Goal: Task Accomplishment & Management: Manage account settings

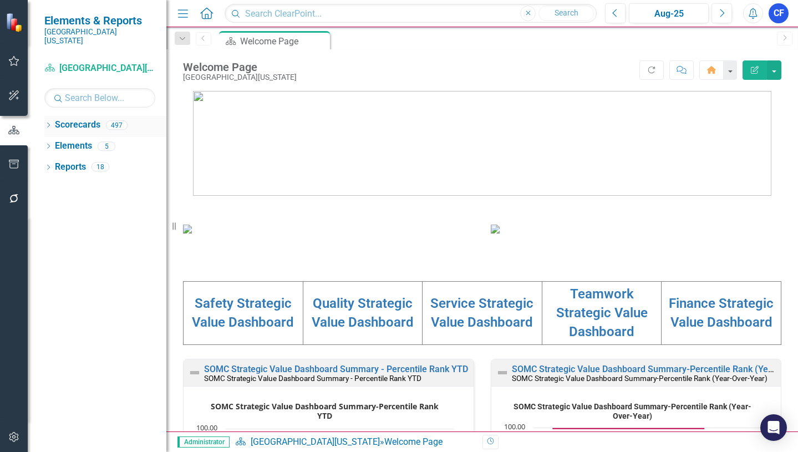
click at [50, 123] on icon "Dropdown" at bounding box center [48, 126] width 8 height 6
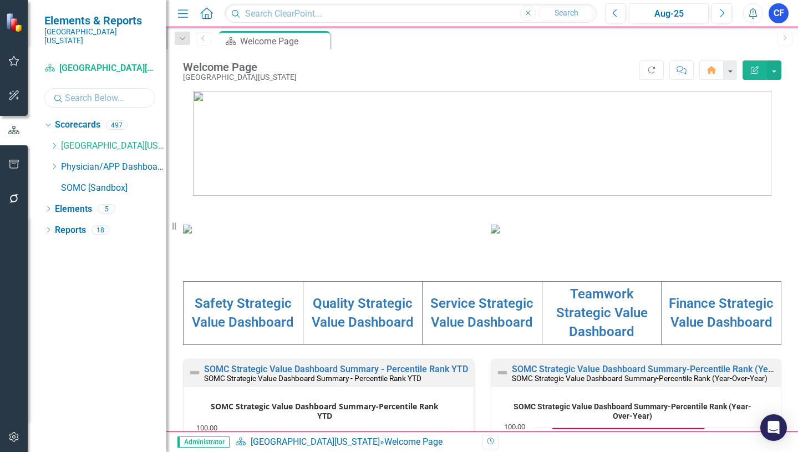
click at [74, 89] on input "text" at bounding box center [99, 97] width 111 height 19
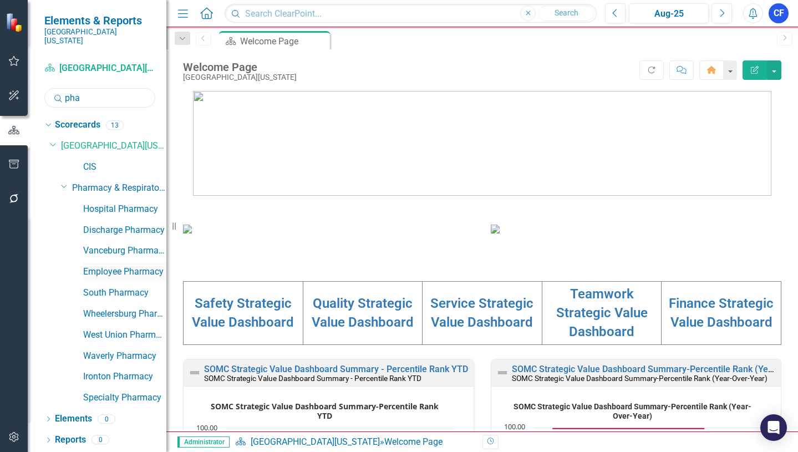
type input "pha"
click at [104, 266] on link "Employee Pharmacy" at bounding box center [124, 272] width 83 height 13
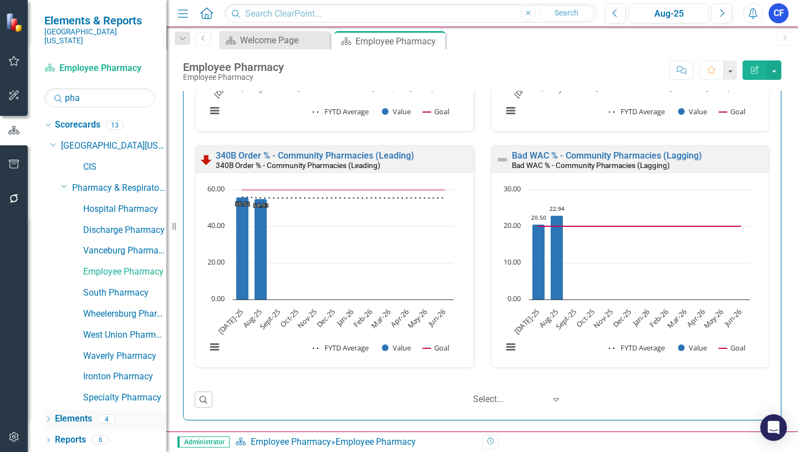
click at [75, 413] on link "Elements" at bounding box center [73, 419] width 37 height 13
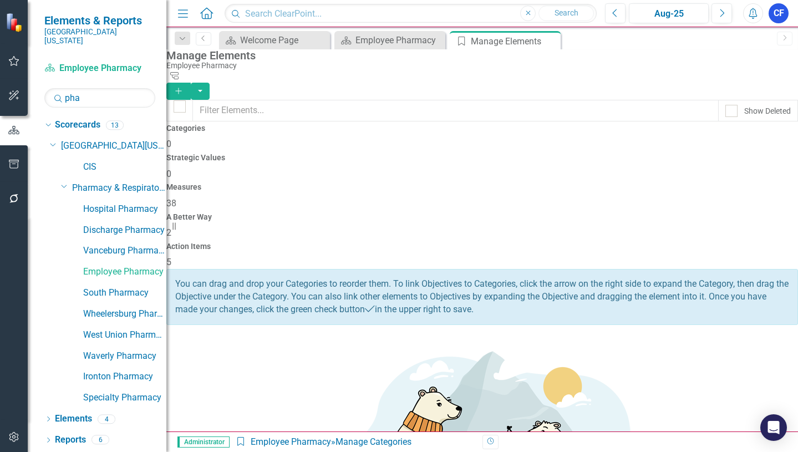
click at [471, 183] on h4 "Measures" at bounding box center [482, 187] width 632 height 8
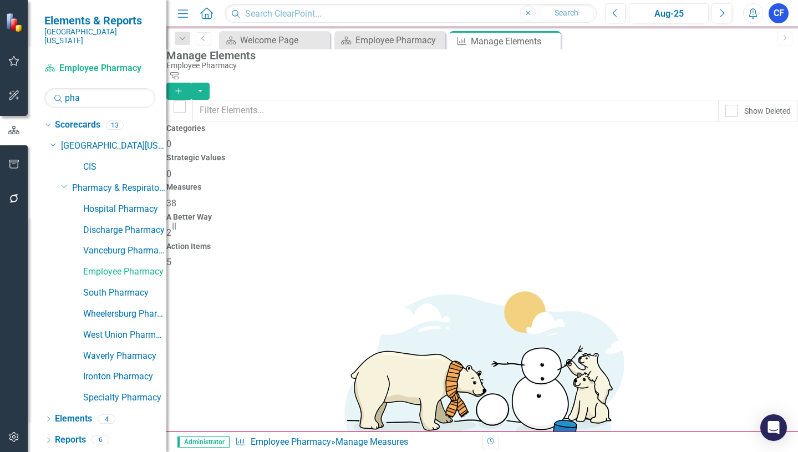
checkbox input "false"
click at [16, 166] on icon "button" at bounding box center [14, 164] width 12 height 9
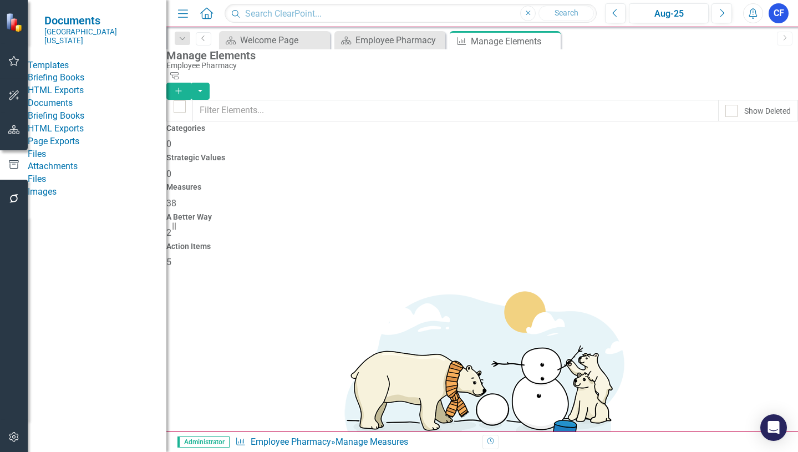
click at [89, 97] on link "HTML Exports" at bounding box center [97, 90] width 139 height 13
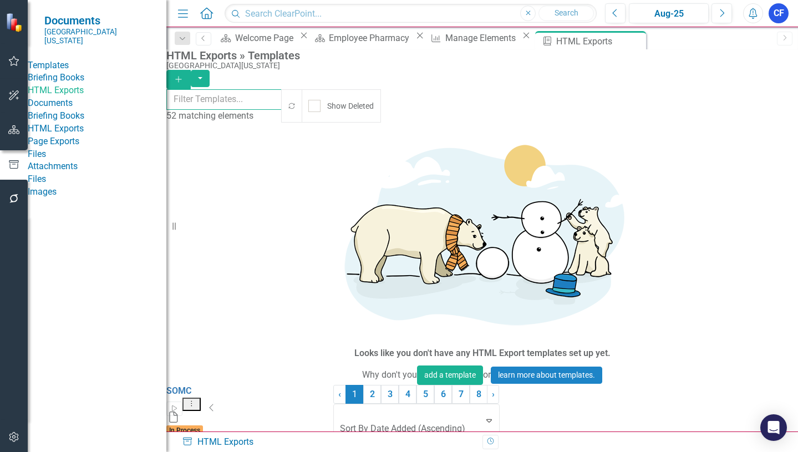
click at [222, 99] on input "text" at bounding box center [224, 99] width 116 height 21
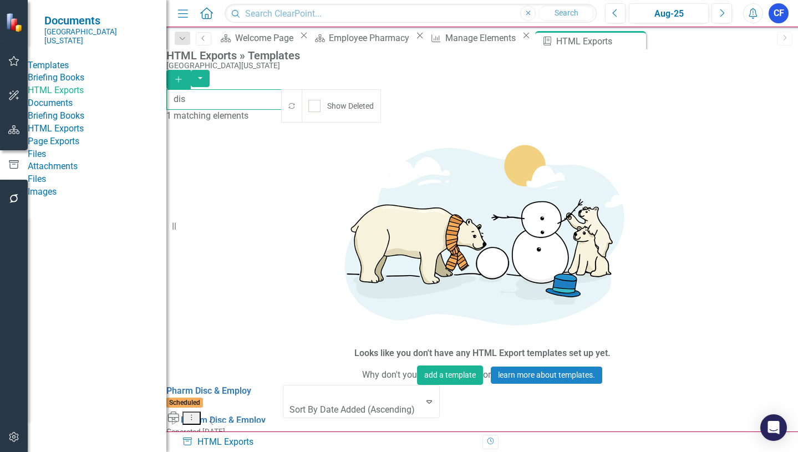
type input "dis"
click at [192, 415] on icon at bounding box center [191, 418] width 1 height 6
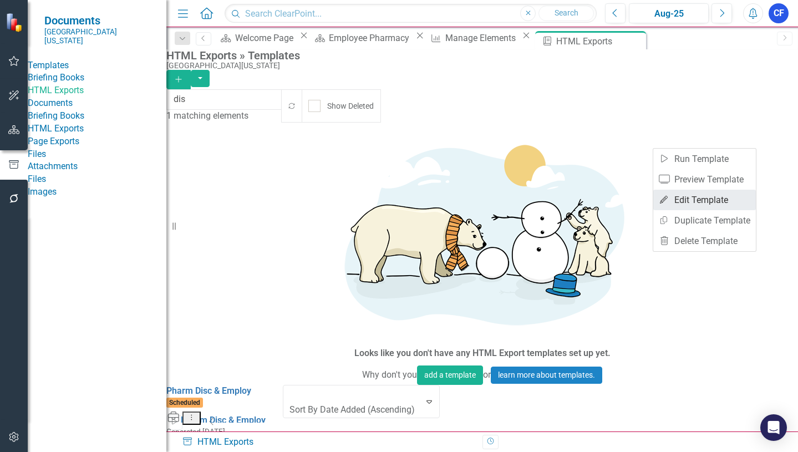
click at [710, 198] on link "Edit Edit Template" at bounding box center [704, 200] width 103 height 21
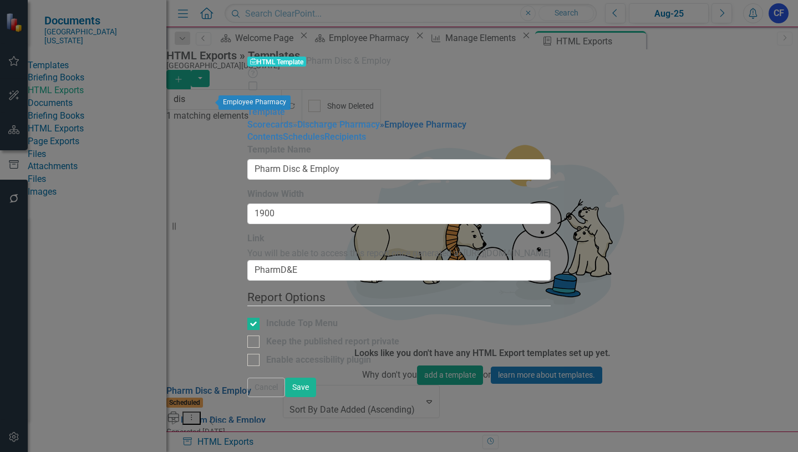
click at [380, 119] on link "» Employee Pharmacy" at bounding box center [423, 124] width 86 height 11
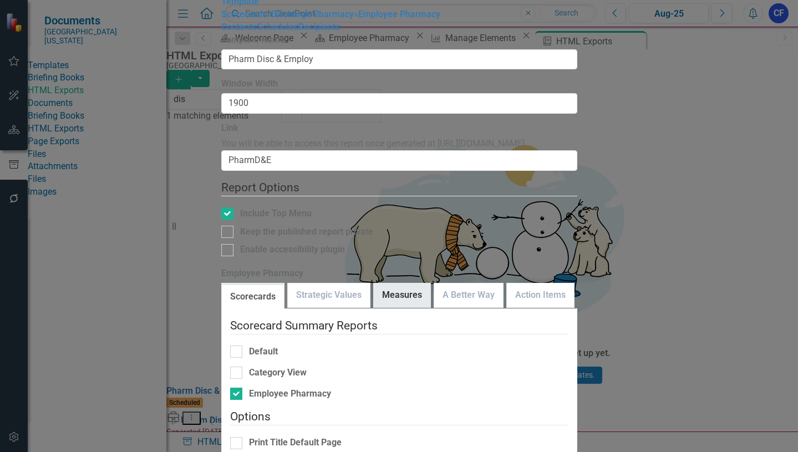
click at [429, 283] on link "Measures" at bounding box center [402, 295] width 57 height 24
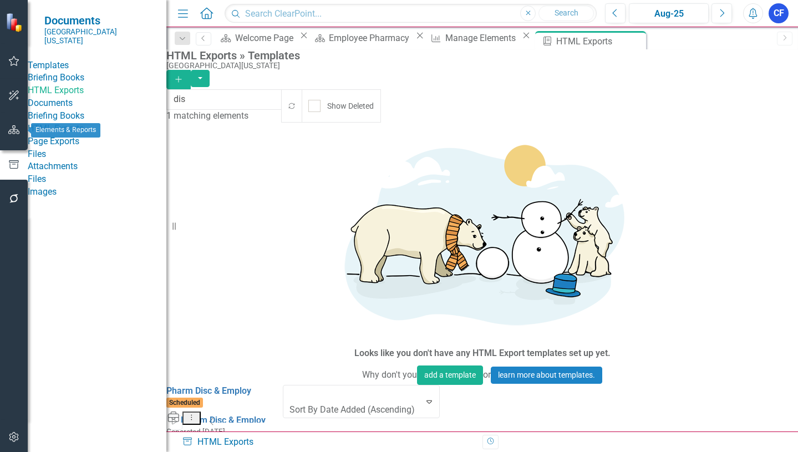
click at [12, 130] on icon "button" at bounding box center [14, 129] width 12 height 9
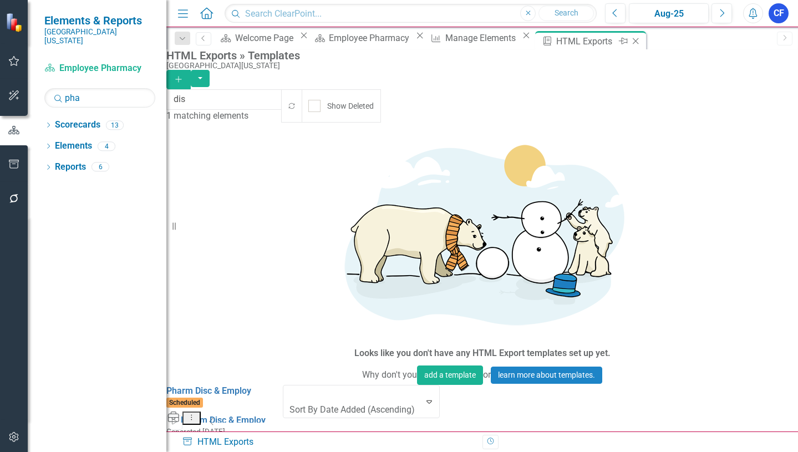
click at [641, 37] on icon "Close" at bounding box center [635, 41] width 11 height 9
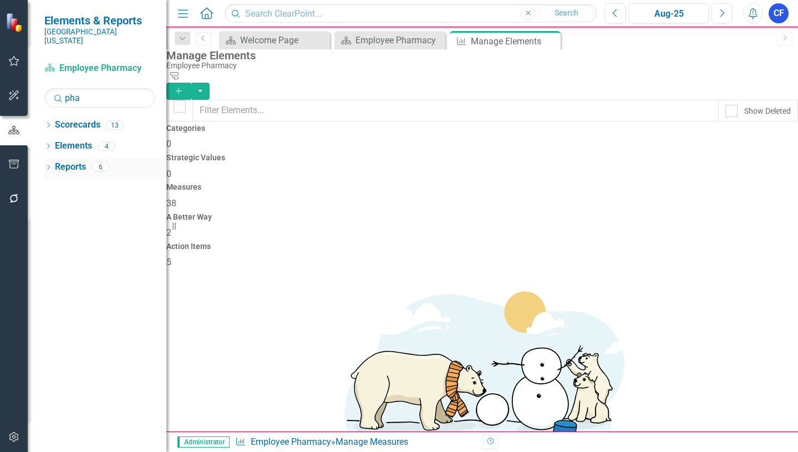
click at [71, 161] on link "Reports" at bounding box center [70, 167] width 31 height 13
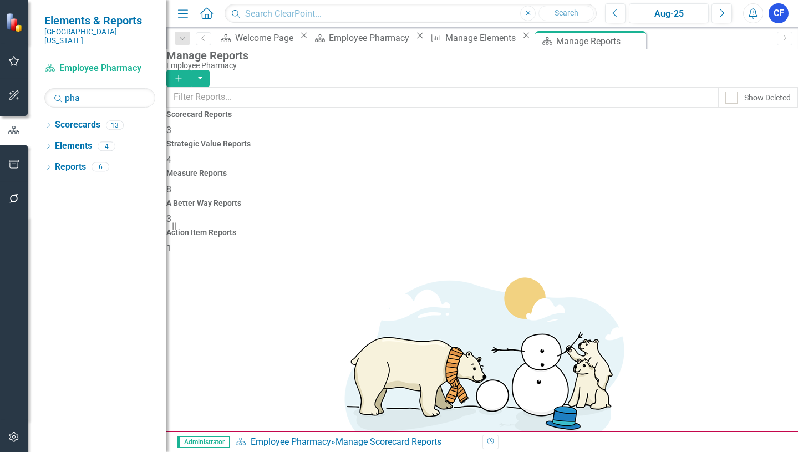
click at [480, 169] on h4 "Measure Reports" at bounding box center [482, 173] width 632 height 8
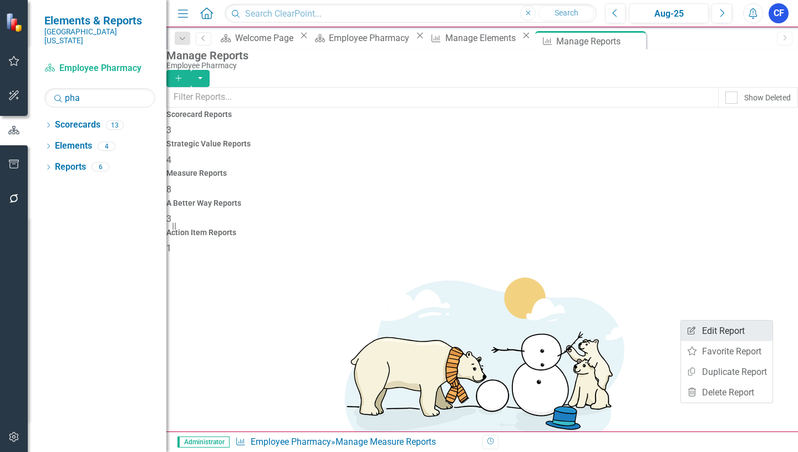
click at [735, 331] on link "Edit Report Edit Report" at bounding box center [726, 330] width 91 height 21
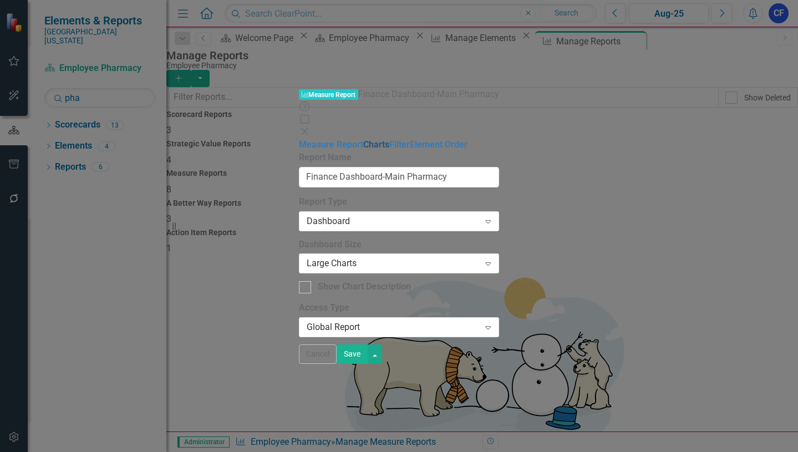
click at [363, 139] on link "Charts" at bounding box center [376, 144] width 26 height 11
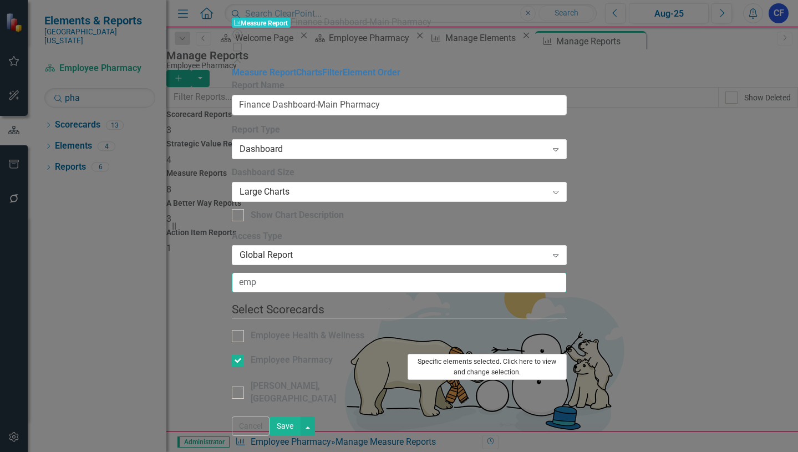
type input "emp"
click at [567, 354] on button "Specific elements selected. Click here to view and change selection." at bounding box center [487, 367] width 159 height 26
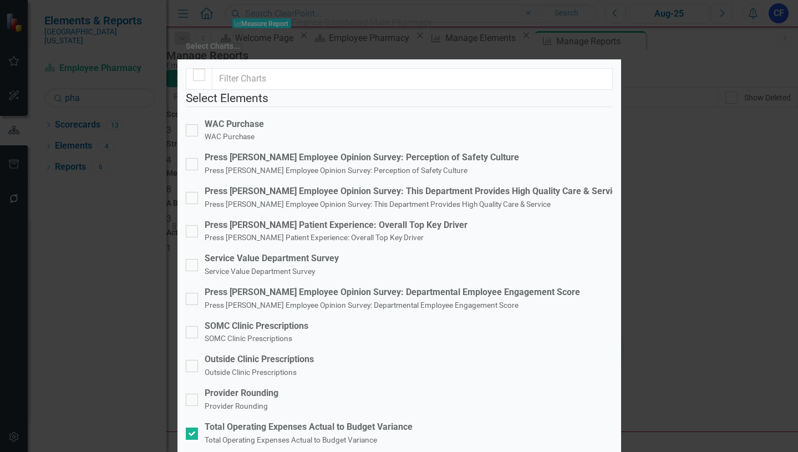
scroll to position [333, 0]
checkbox input "true"
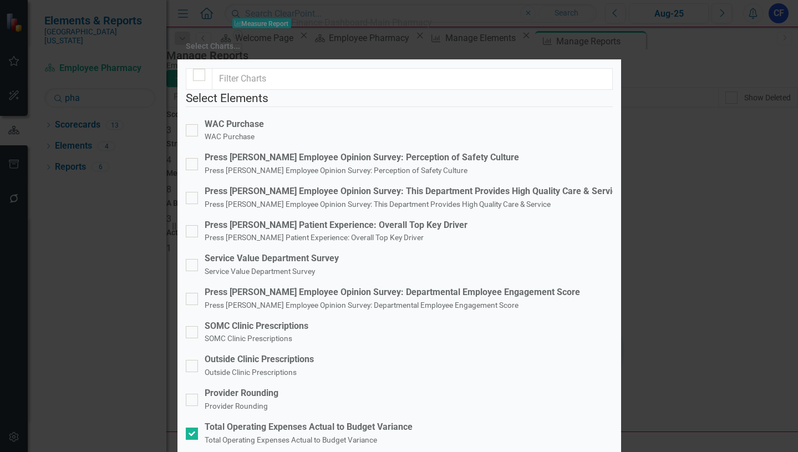
checkbox input "true"
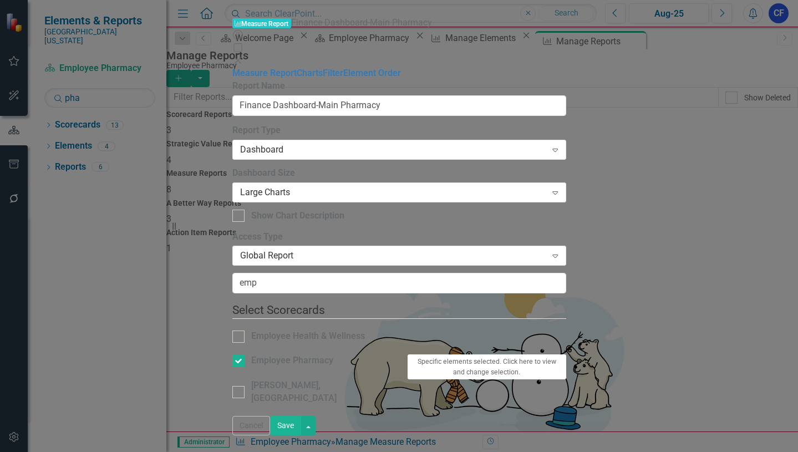
click at [301, 435] on button "Save" at bounding box center [285, 425] width 31 height 19
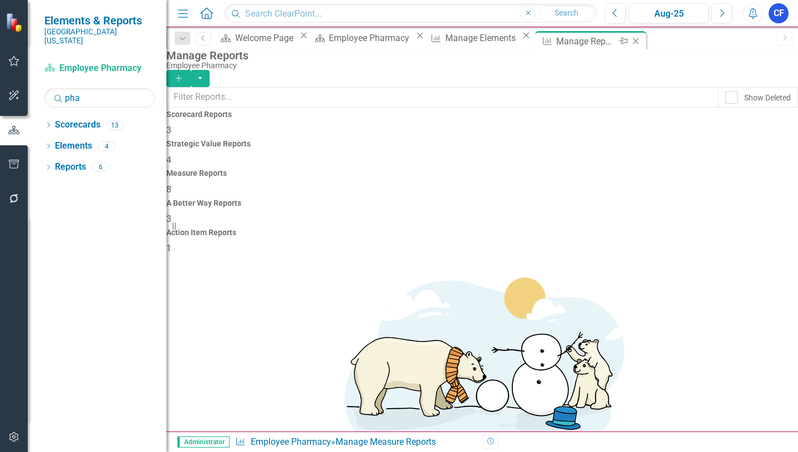
click at [641, 40] on icon "Close" at bounding box center [635, 41] width 11 height 9
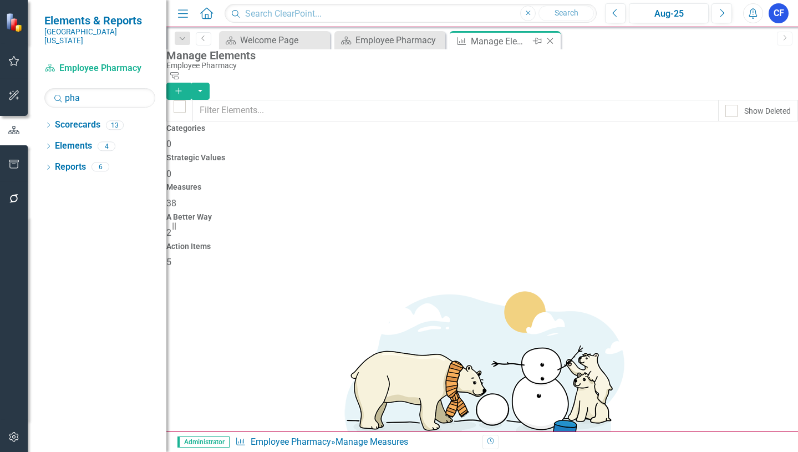
click at [553, 41] on icon "Close" at bounding box center [549, 41] width 11 height 9
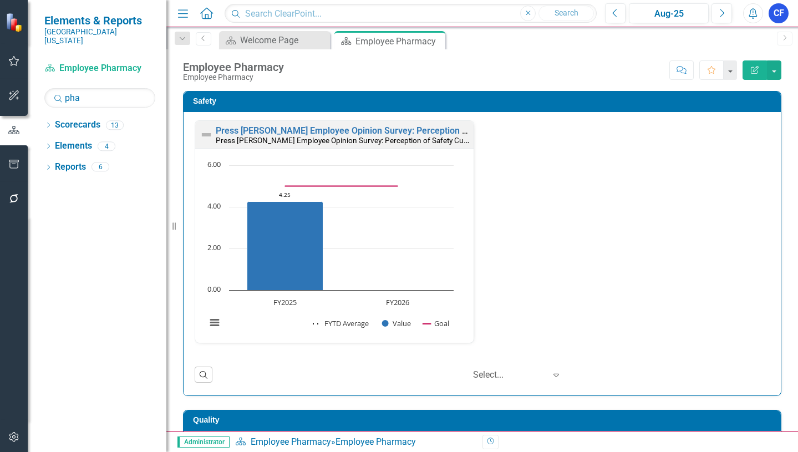
click at [386, 42] on div "Employee Pharmacy" at bounding box center [398, 41] width 87 height 14
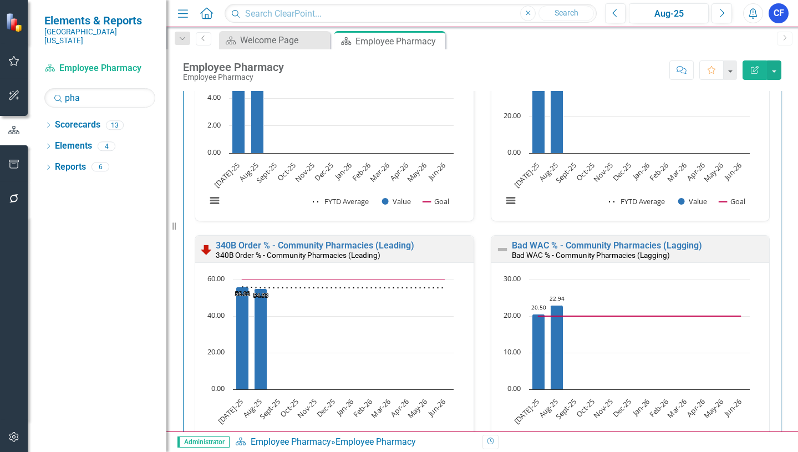
scroll to position [2273, 0]
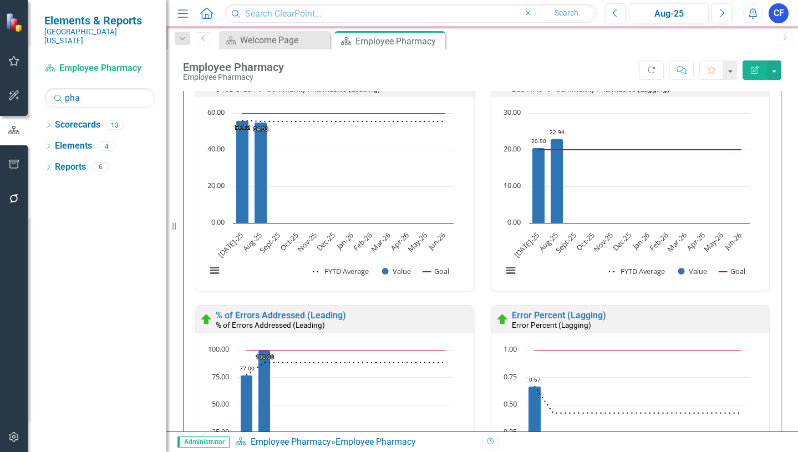
drag, startPoint x: 438, startPoint y: 40, endPoint x: 271, endPoint y: 0, distance: 172.3
click at [0, 0] on icon "Close" at bounding box center [0, 0] width 0 height 0
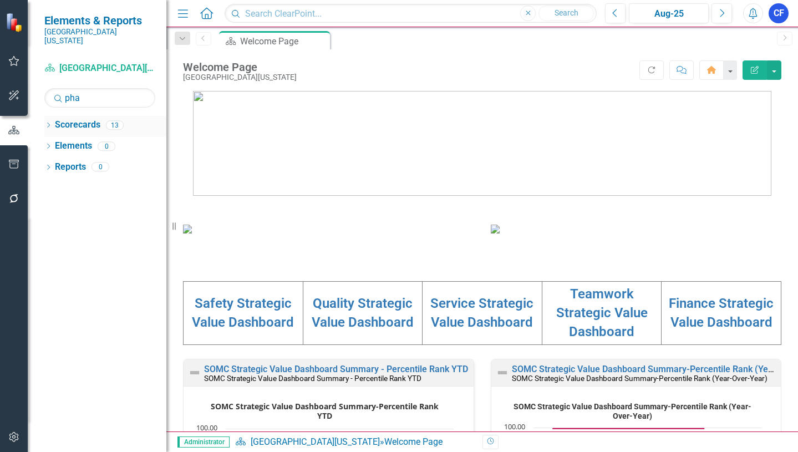
click at [53, 117] on div "Dropdown Scorecards 13" at bounding box center [105, 126] width 122 height 21
click at [49, 123] on icon at bounding box center [48, 125] width 3 height 5
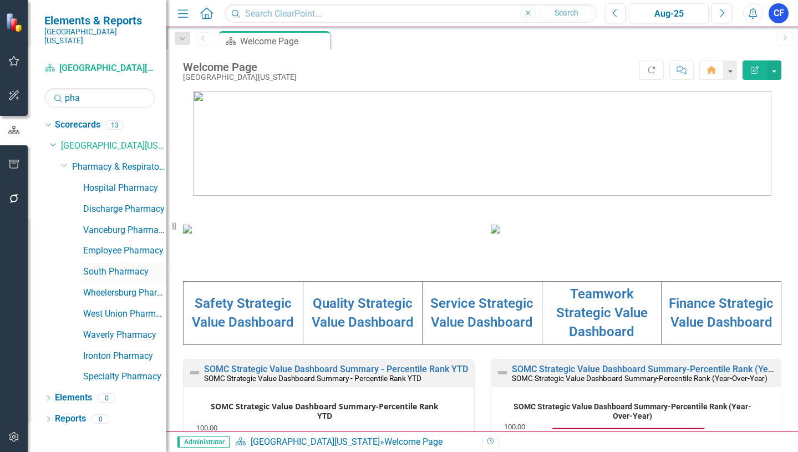
click at [129, 266] on link "South Pharmacy" at bounding box center [124, 272] width 83 height 13
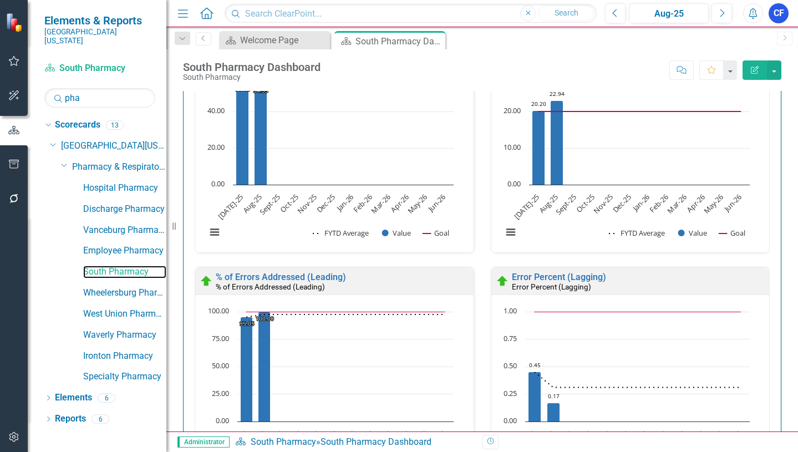
scroll to position [2320, 0]
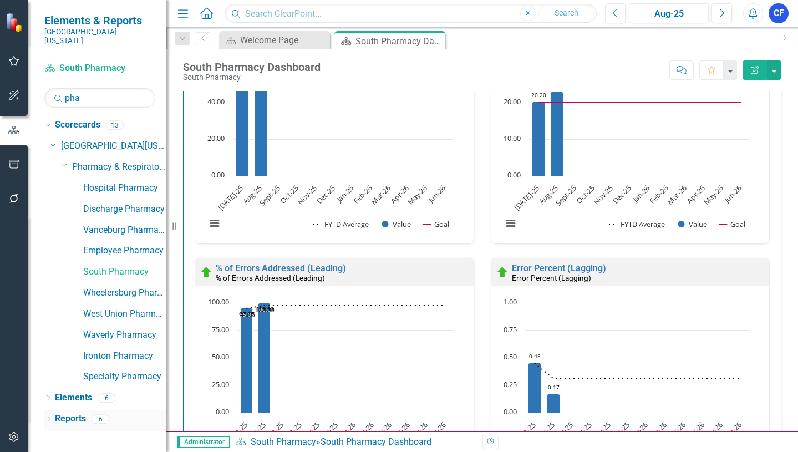
click at [78, 413] on link "Reports" at bounding box center [70, 419] width 31 height 13
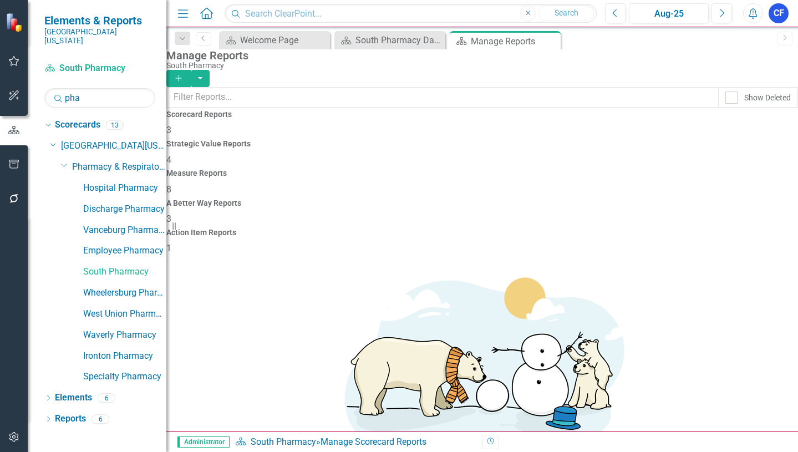
click at [171, 184] on span "8" at bounding box center [168, 189] width 5 height 11
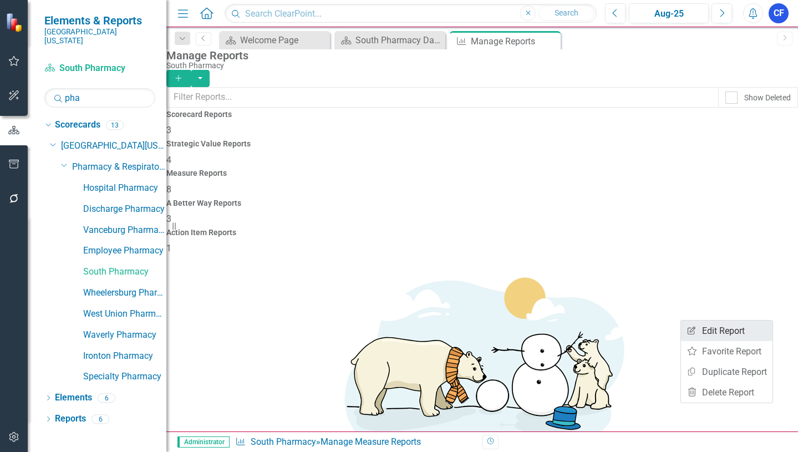
click at [726, 333] on link "Edit Report Edit Report" at bounding box center [726, 330] width 91 height 21
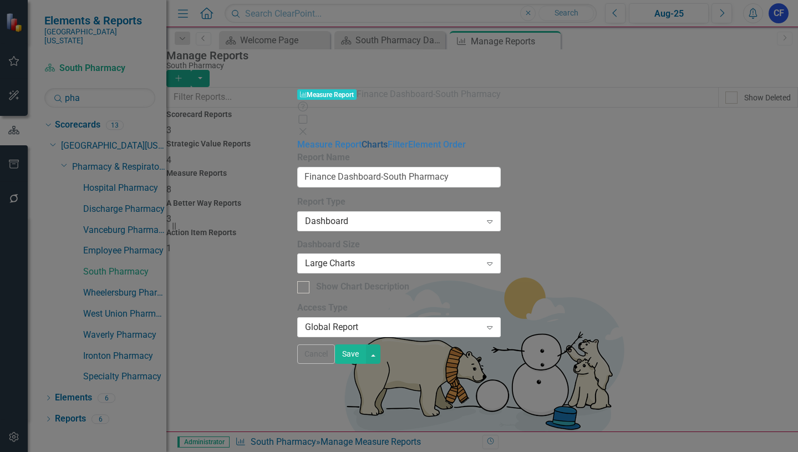
click at [362, 139] on link "Charts" at bounding box center [375, 144] width 26 height 11
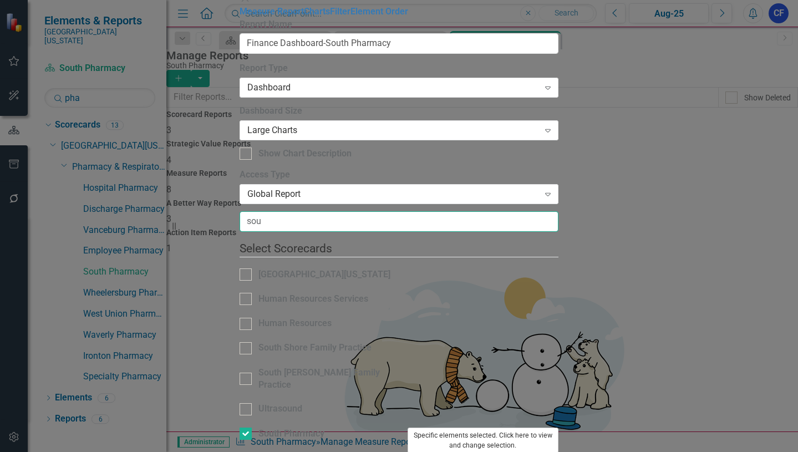
type input "sou"
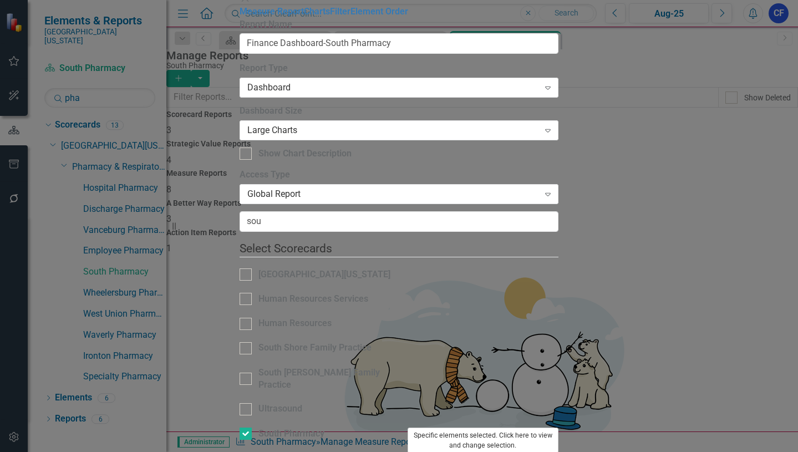
click at [559, 427] on button "Specific elements selected. Click here to view and change selection." at bounding box center [483, 440] width 151 height 26
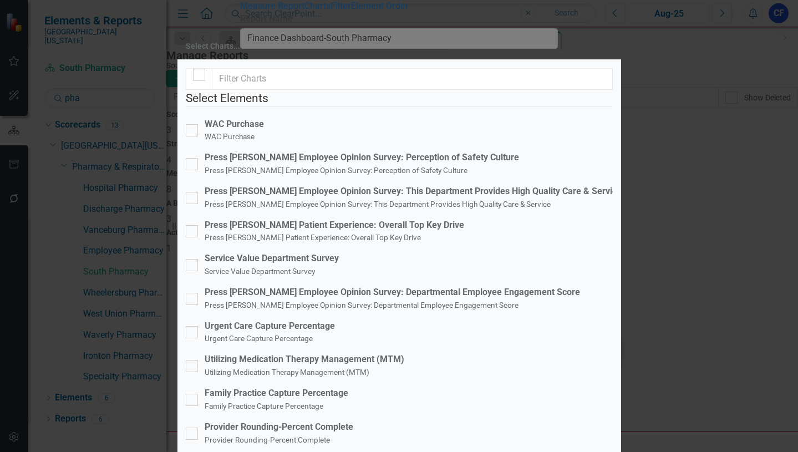
scroll to position [499, 0]
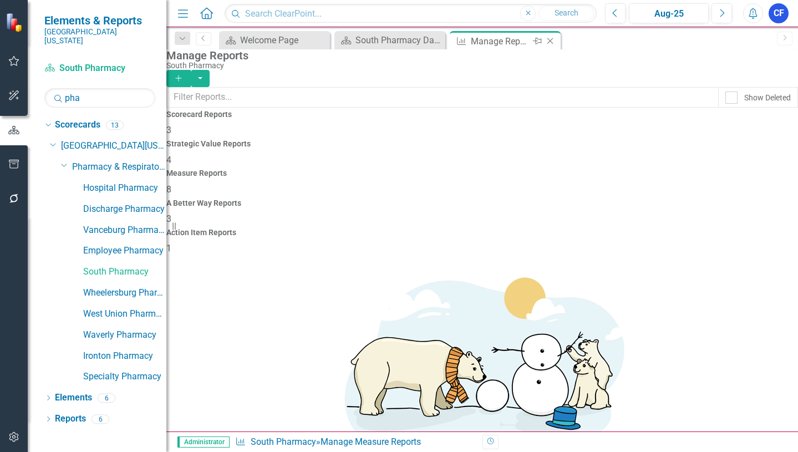
click at [550, 39] on icon "Close" at bounding box center [549, 41] width 11 height 9
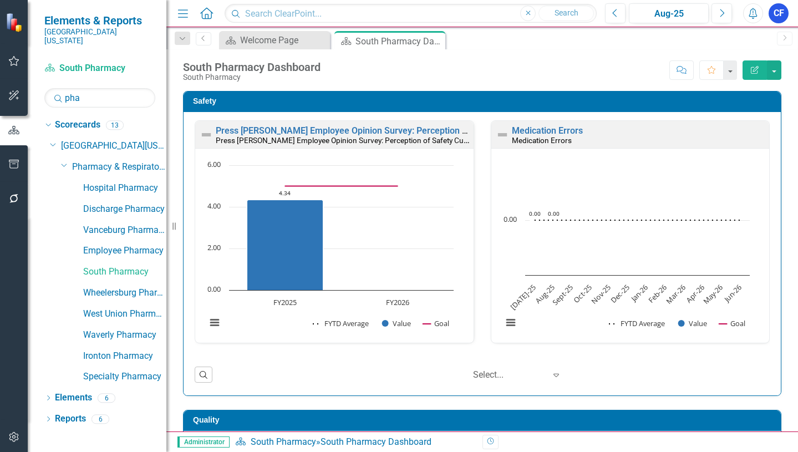
click at [14, 162] on icon "button" at bounding box center [14, 164] width 12 height 9
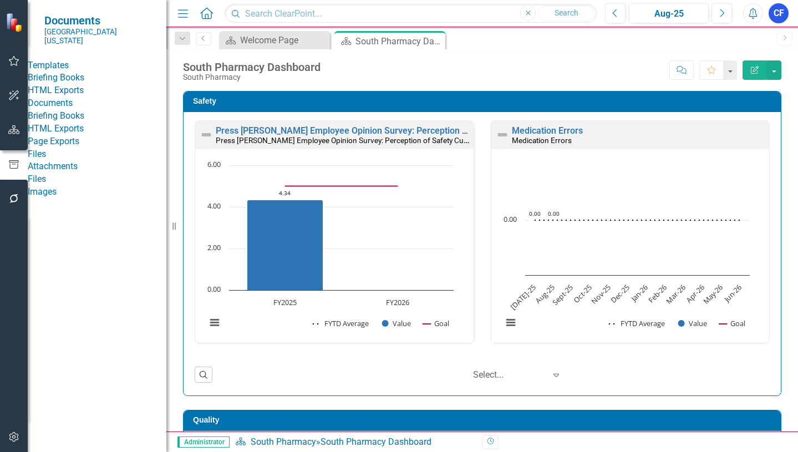
click at [87, 97] on link "HTML Exports" at bounding box center [97, 90] width 139 height 13
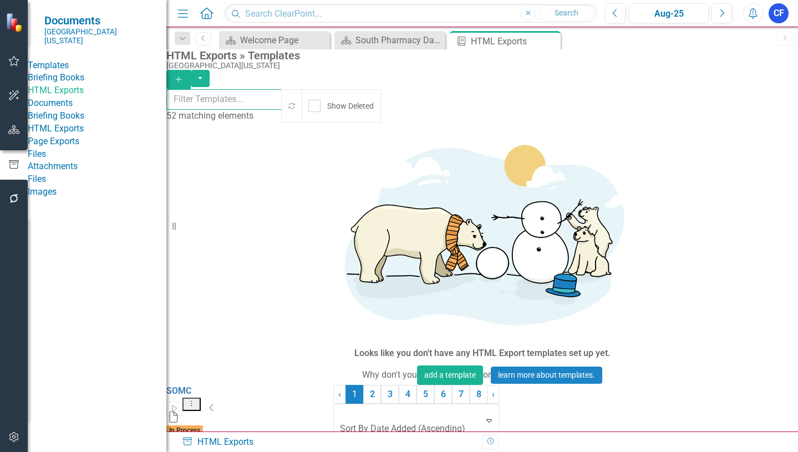
click at [229, 103] on input "text" at bounding box center [224, 99] width 116 height 21
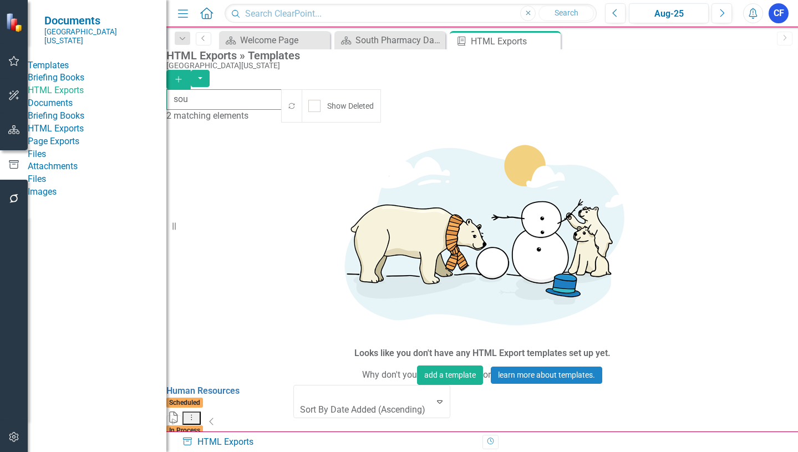
type input "sou"
click at [201, 451] on button "Dropdown Menu" at bounding box center [191, 458] width 18 height 14
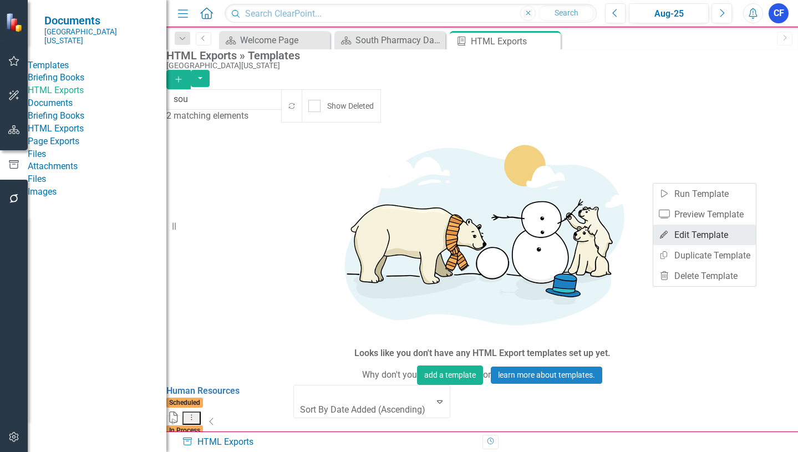
click at [684, 234] on link "Edit Edit Template" at bounding box center [704, 235] width 103 height 21
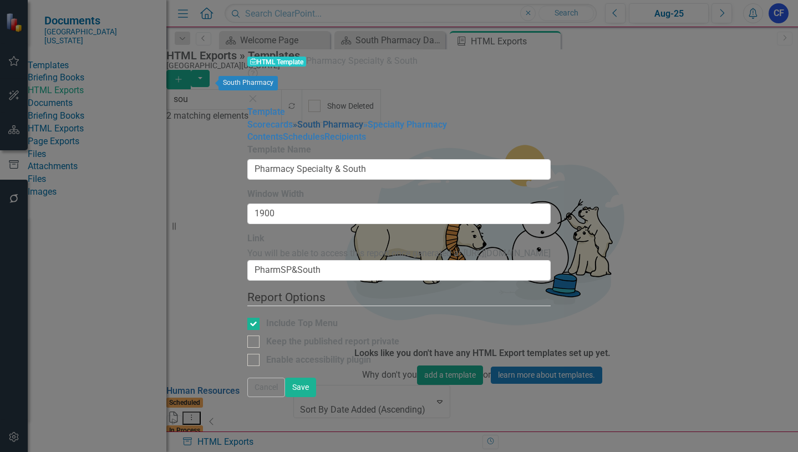
click at [293, 119] on link "» South Pharmacy" at bounding box center [328, 124] width 70 height 11
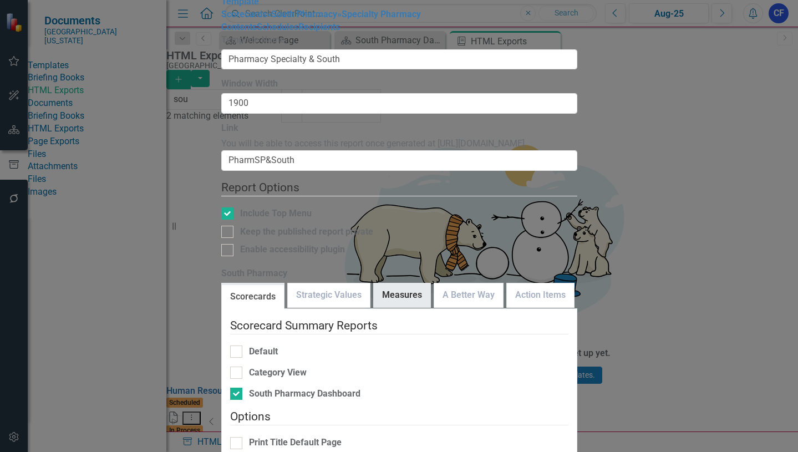
click at [424, 283] on link "Measures" at bounding box center [402, 295] width 57 height 24
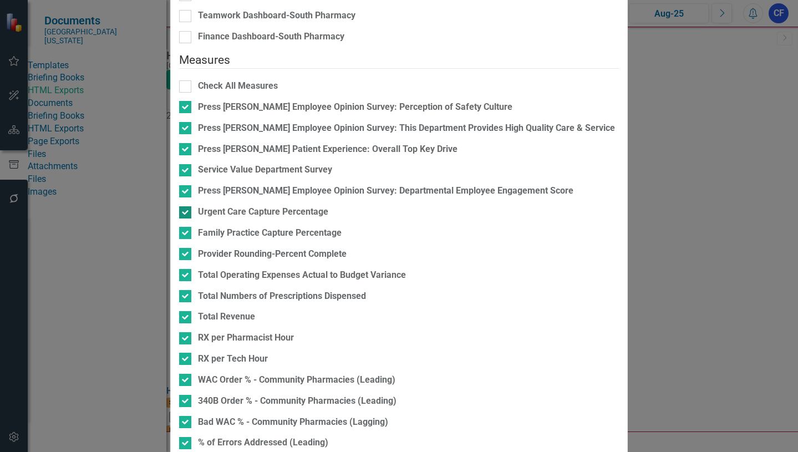
scroll to position [333, 0]
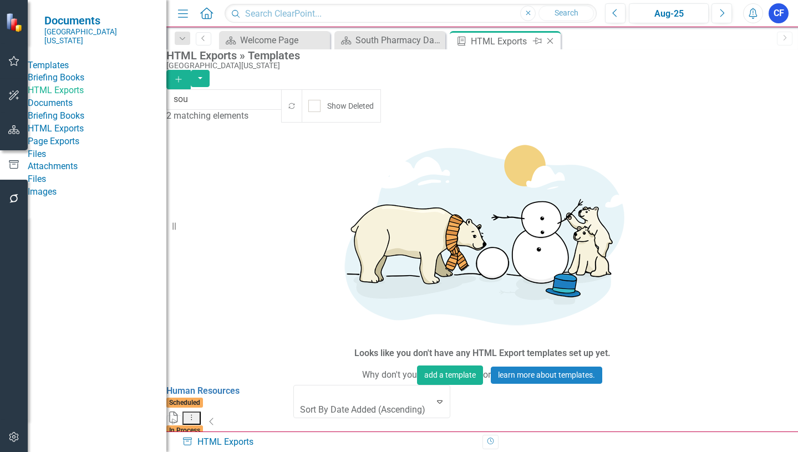
click at [554, 42] on icon "Close" at bounding box center [549, 41] width 11 height 9
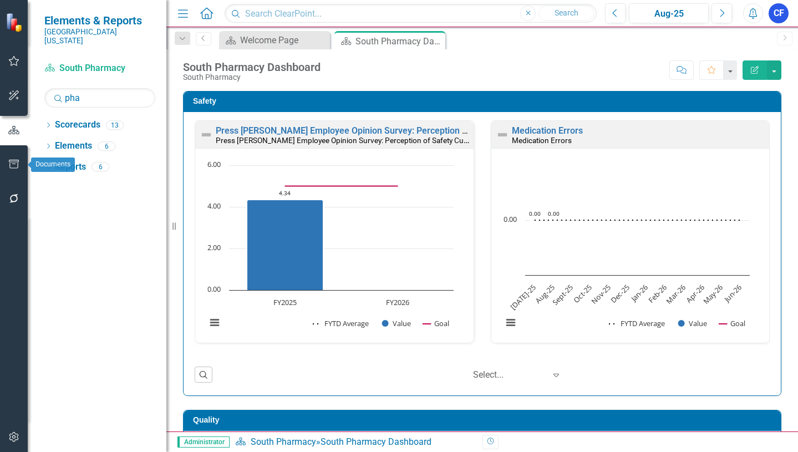
click at [16, 164] on icon "button" at bounding box center [14, 164] width 10 height 9
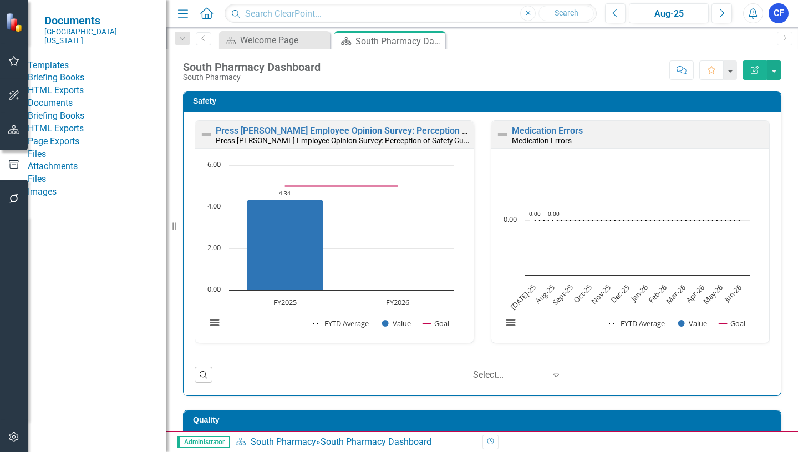
click at [89, 96] on link "HTML Exports" at bounding box center [97, 90] width 139 height 13
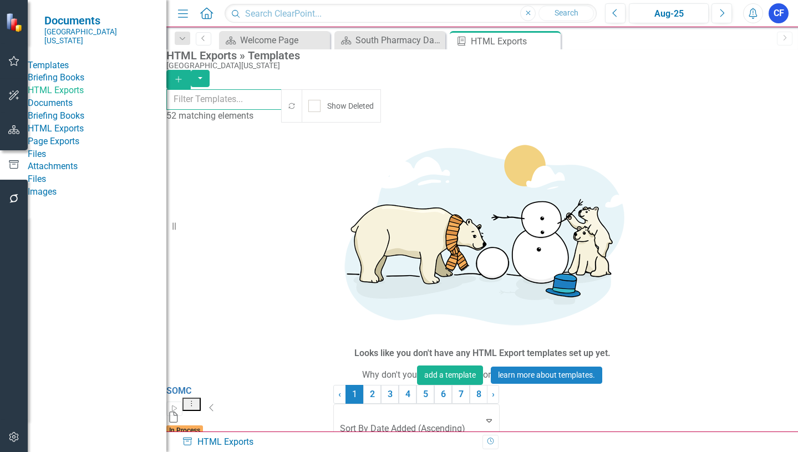
click at [221, 103] on input "text" at bounding box center [224, 99] width 116 height 21
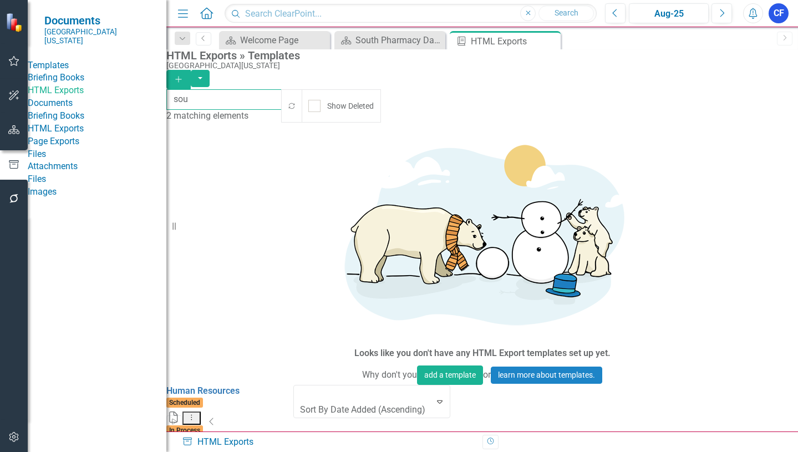
type input "sou"
click at [196, 451] on icon "Dropdown Menu" at bounding box center [191, 456] width 9 height 7
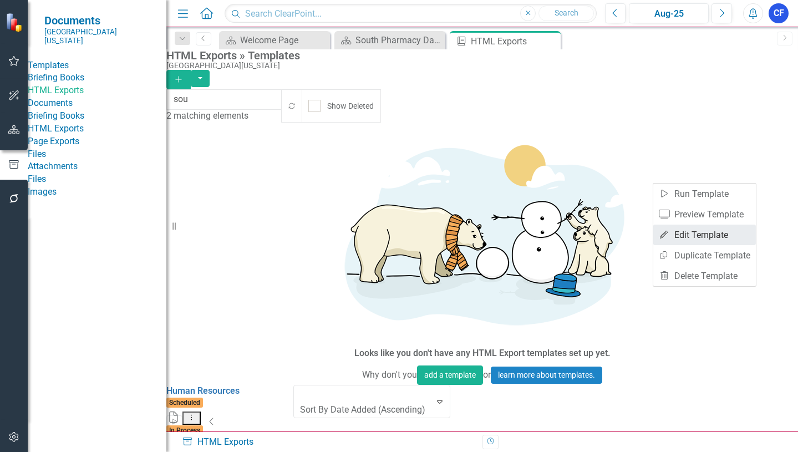
click at [716, 236] on link "Edit Edit Template" at bounding box center [704, 235] width 103 height 21
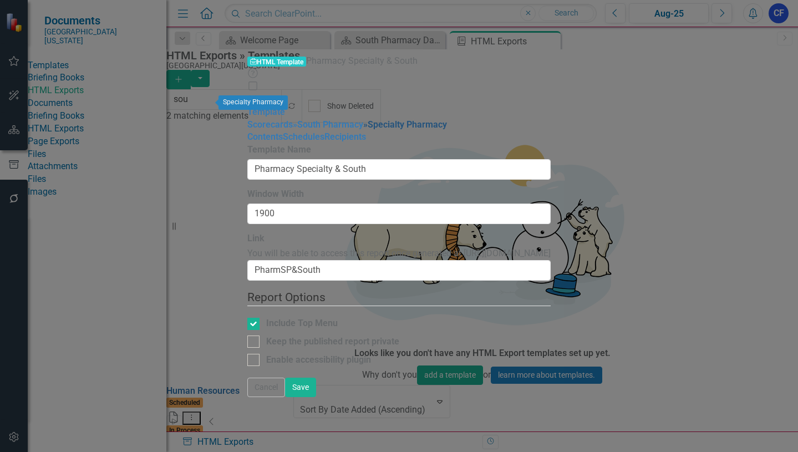
click at [363, 119] on link "» Specialty Pharmacy" at bounding box center [405, 124] width 84 height 11
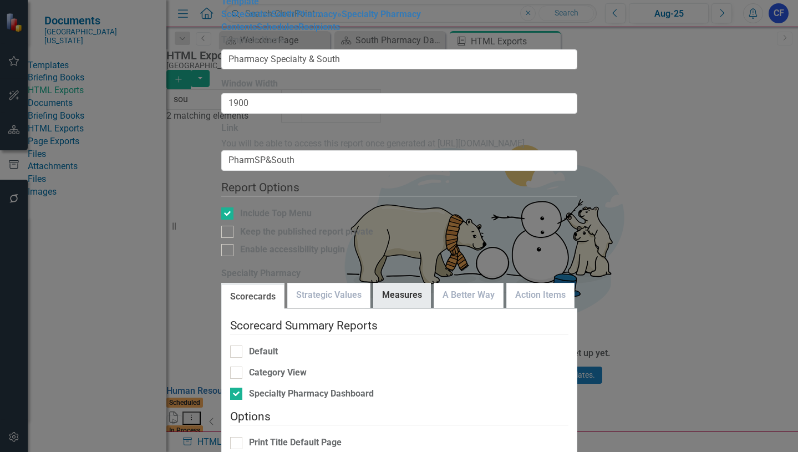
click at [416, 283] on link "Measures" at bounding box center [402, 295] width 57 height 24
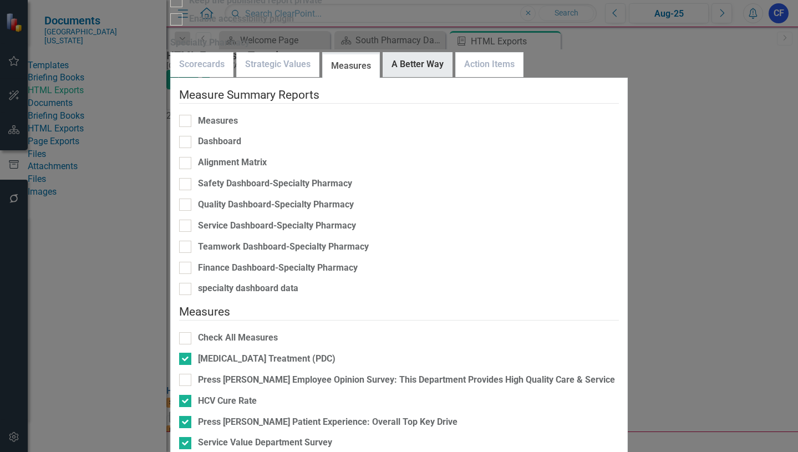
click at [452, 62] on link "A Better Way" at bounding box center [417, 65] width 69 height 24
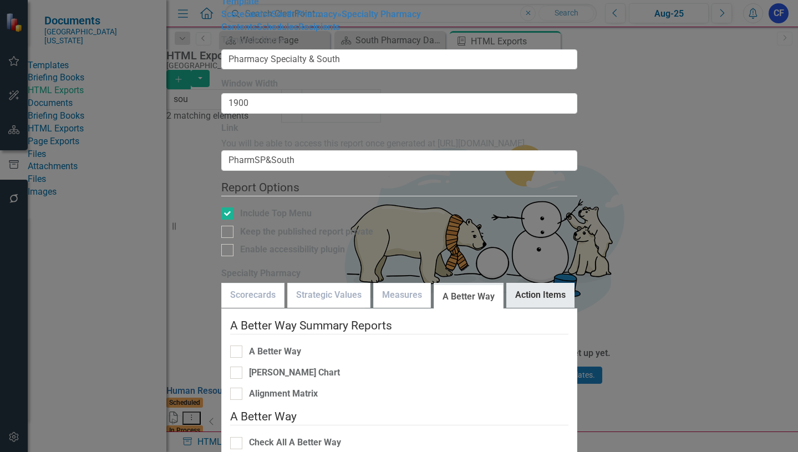
click at [556, 283] on link "Action Items" at bounding box center [540, 295] width 67 height 24
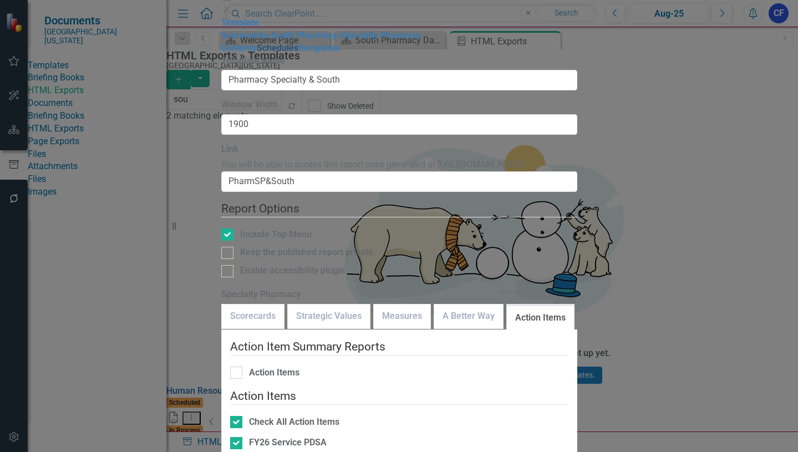
click at [257, 53] on link "Schedules" at bounding box center [278, 48] width 42 height 11
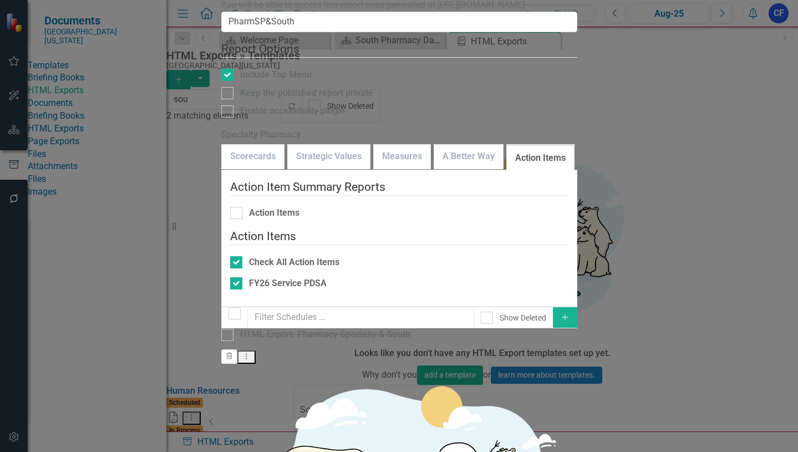
checkbox input "false"
click at [282, 353] on icon "Dropdown Menu" at bounding box center [277, 356] width 9 height 7
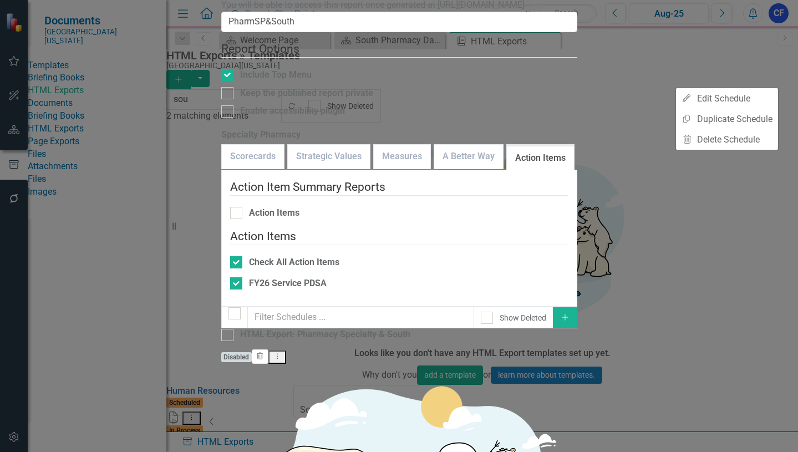
click at [252, 352] on span "Disabled" at bounding box center [236, 357] width 31 height 10
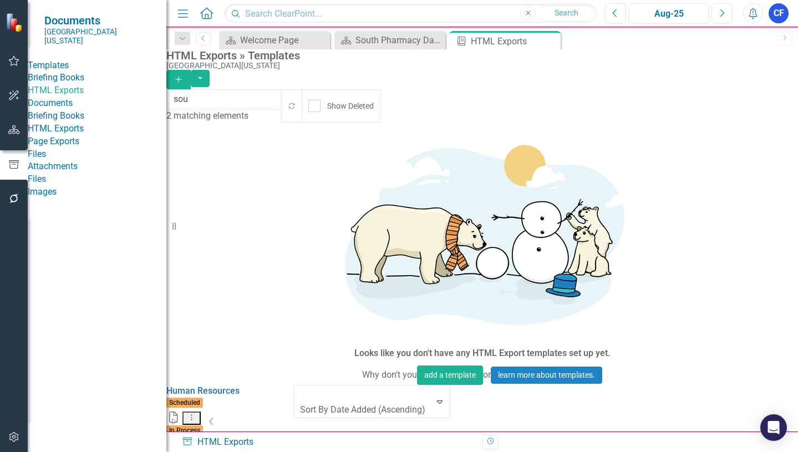
click at [196, 451] on icon "Dropdown Menu" at bounding box center [191, 456] width 9 height 7
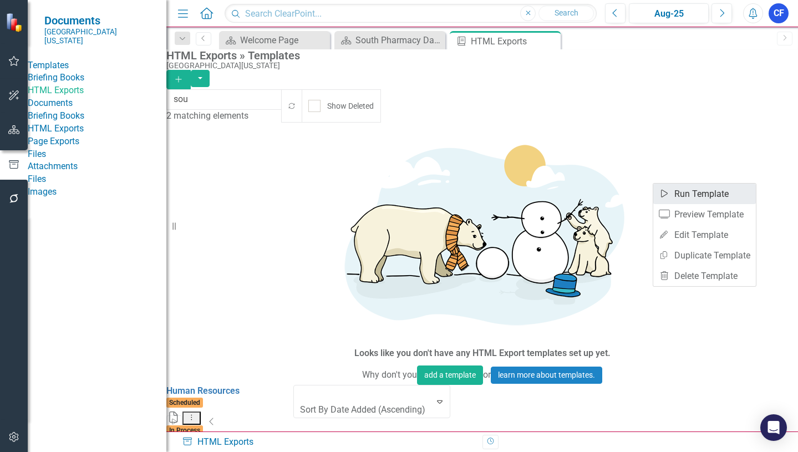
click at [714, 197] on link "Start Run Template" at bounding box center [704, 194] width 103 height 21
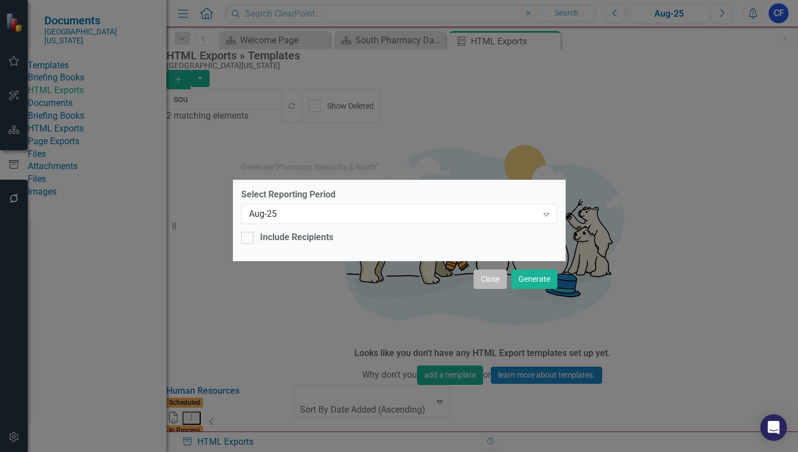
click at [487, 274] on button "Close" at bounding box center [490, 278] width 33 height 19
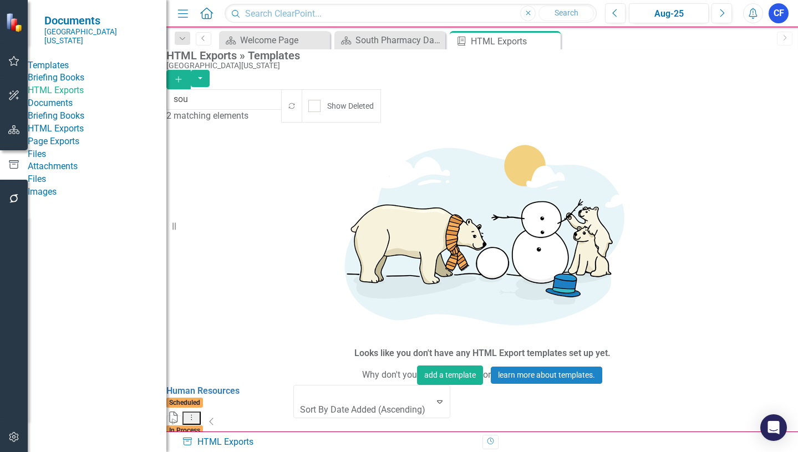
click at [201, 451] on button "Dropdown Menu" at bounding box center [191, 458] width 18 height 14
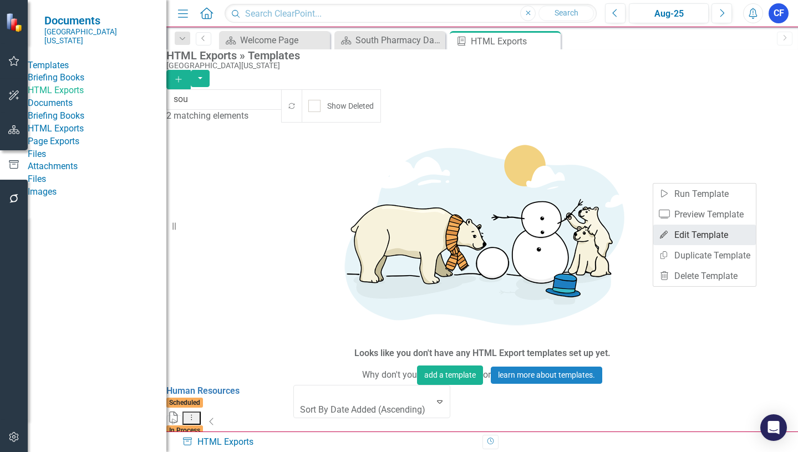
click at [688, 235] on link "Edit Edit Template" at bounding box center [704, 235] width 103 height 21
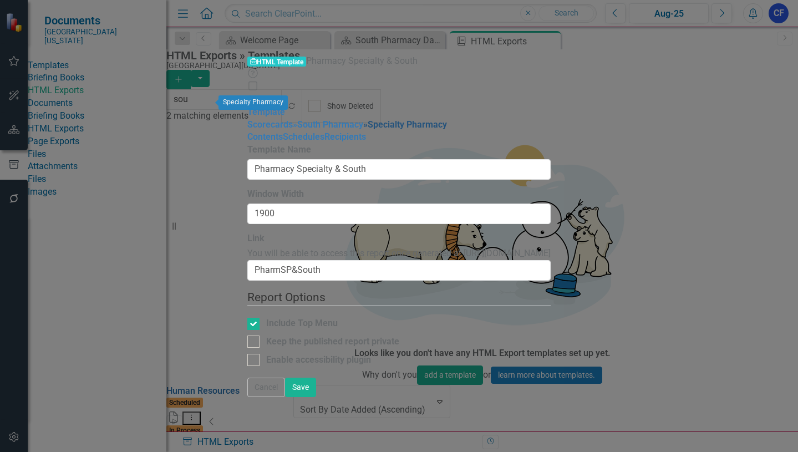
click at [363, 119] on link "» Specialty Pharmacy" at bounding box center [405, 124] width 84 height 11
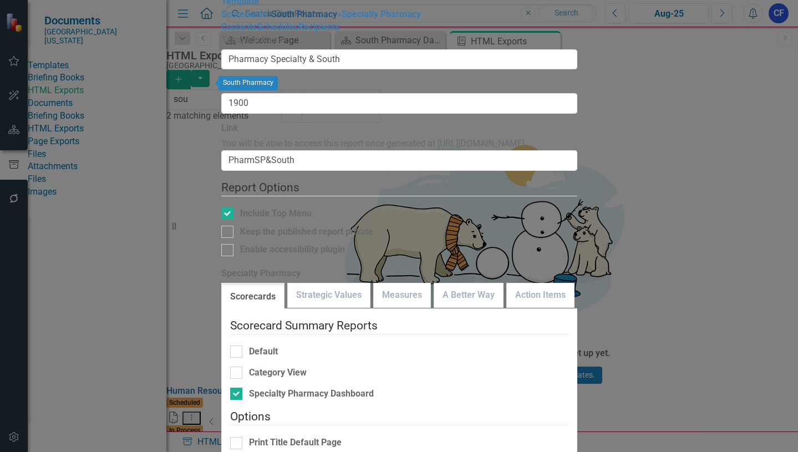
click at [267, 19] on link "» South Pharmacy" at bounding box center [302, 14] width 70 height 11
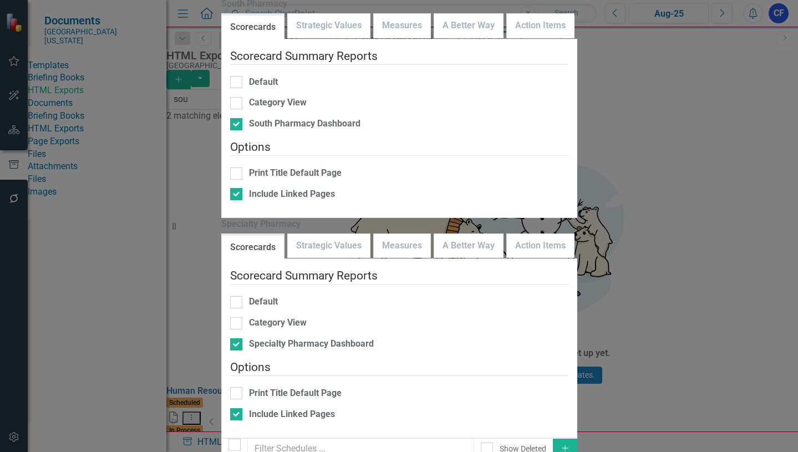
drag, startPoint x: 715, startPoint y: 82, endPoint x: 754, endPoint y: 148, distance: 77.0
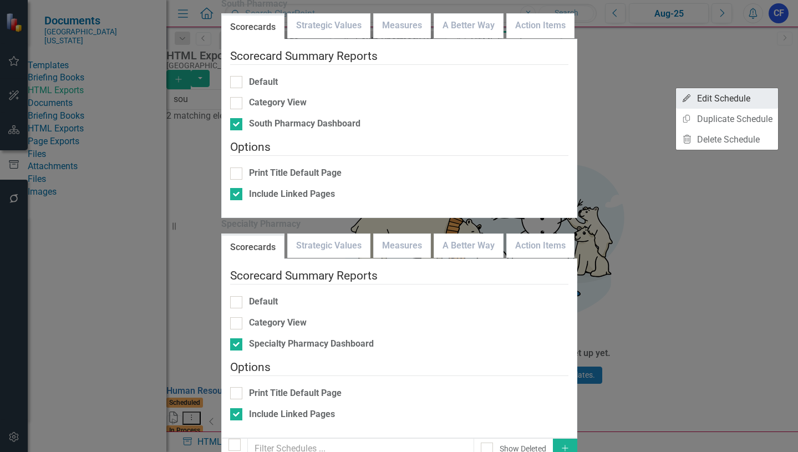
click at [740, 96] on link "Edit Edit Schedule" at bounding box center [727, 98] width 102 height 21
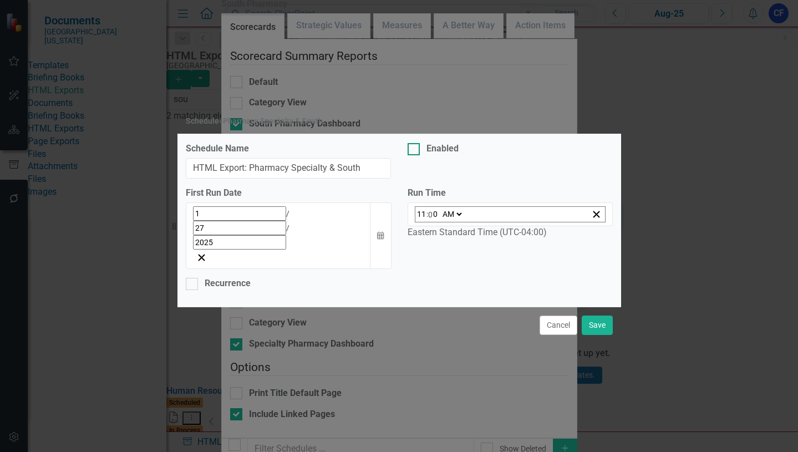
click at [414, 155] on div at bounding box center [414, 149] width 12 height 12
click at [414, 150] on input "Enabled" at bounding box center [411, 146] width 7 height 7
checkbox input "true"
click at [600, 315] on button "Save" at bounding box center [597, 324] width 31 height 19
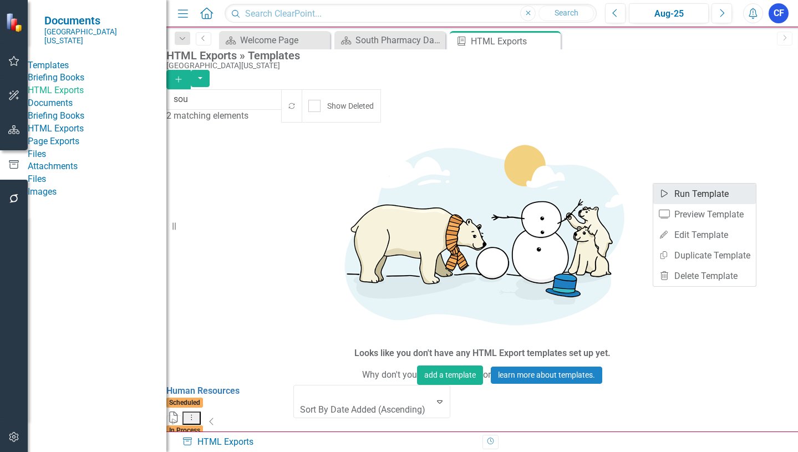
click at [718, 194] on link "Start Run Template" at bounding box center [704, 194] width 103 height 21
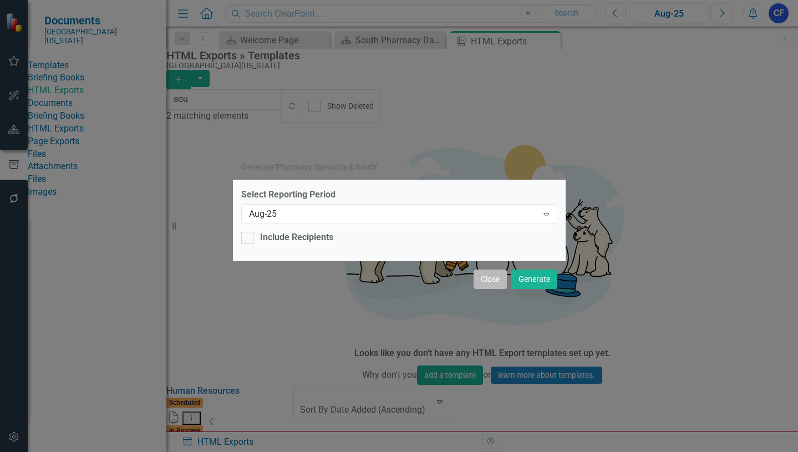
click at [488, 278] on button "Close" at bounding box center [490, 278] width 33 height 19
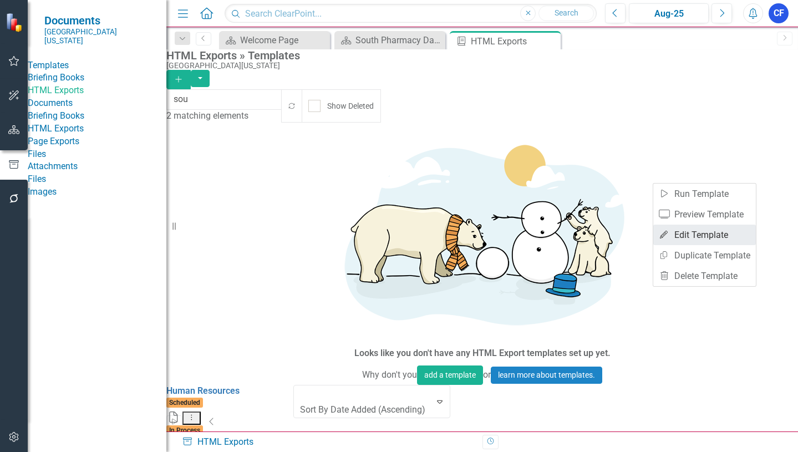
click at [729, 235] on link "Edit Edit Template" at bounding box center [704, 235] width 103 height 21
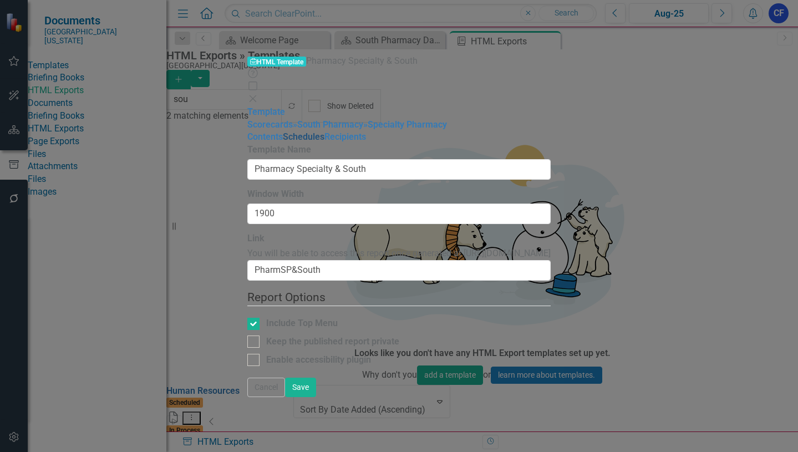
click at [283, 142] on link "Schedules" at bounding box center [304, 136] width 42 height 11
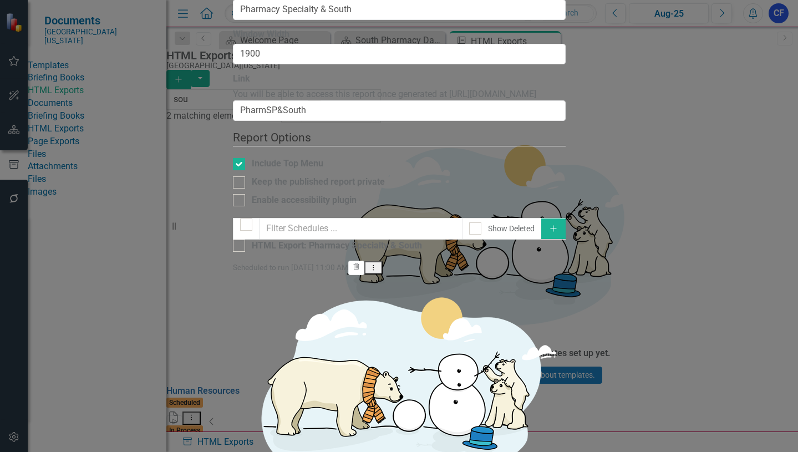
click at [348, 263] on small "Scheduled to run Monday, January 27th, 2025 at 11:00 AM" at bounding box center [290, 267] width 115 height 9
click at [383, 261] on button "Dropdown Menu" at bounding box center [373, 268] width 18 height 14
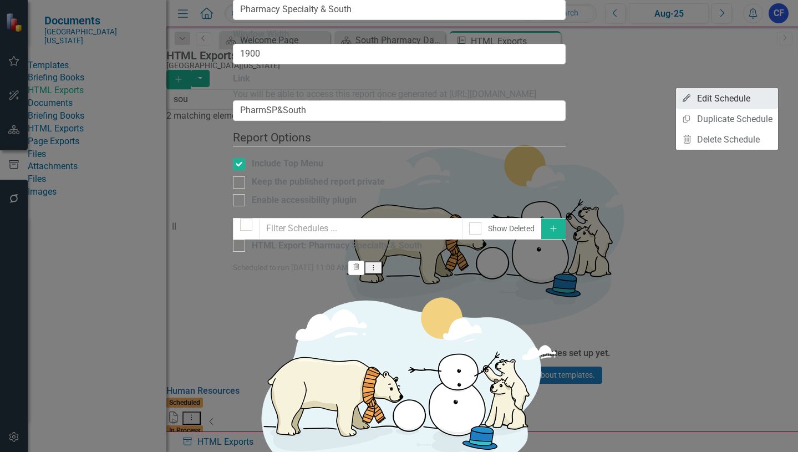
click at [737, 97] on link "Edit Edit Schedule" at bounding box center [727, 98] width 102 height 21
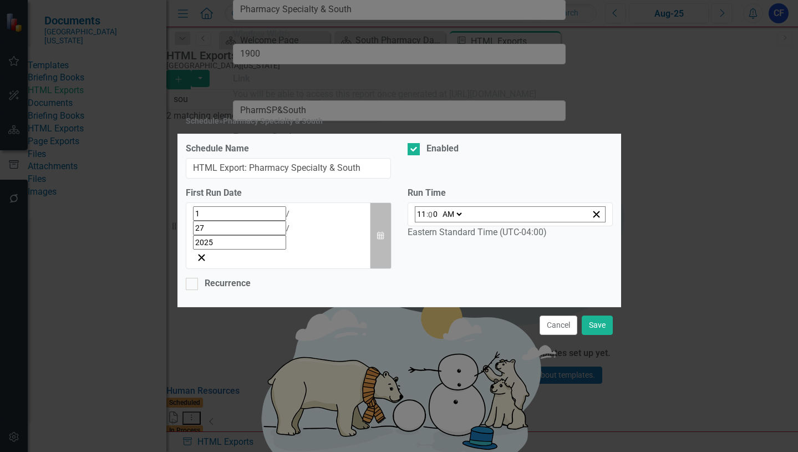
click at [384, 231] on icon "button" at bounding box center [380, 235] width 7 height 8
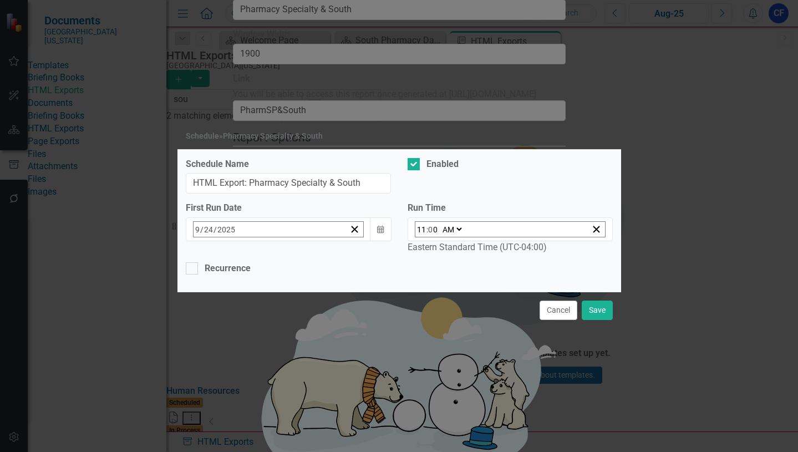
click at [279, 356] on abbr "24" at bounding box center [283, 357] width 9 height 9
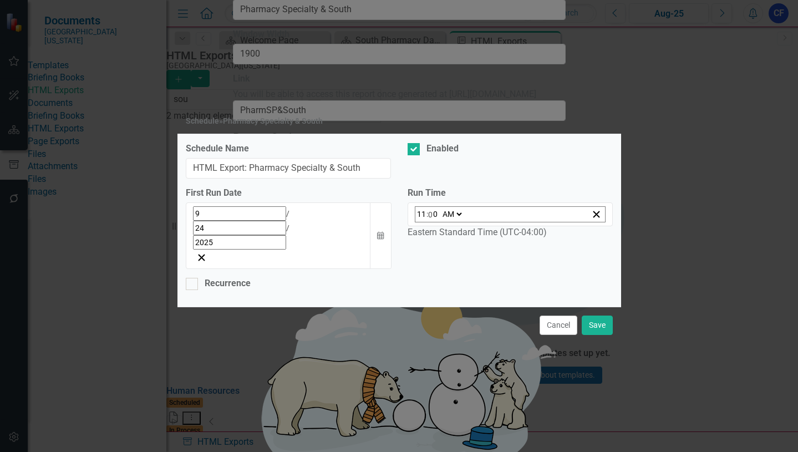
click at [461, 222] on select "AM PM" at bounding box center [452, 214] width 24 height 15
click at [428, 222] on input "0" at bounding box center [433, 214] width 10 height 15
click at [422, 222] on input "11" at bounding box center [421, 214] width 10 height 15
type input "02:00"
type input "2"
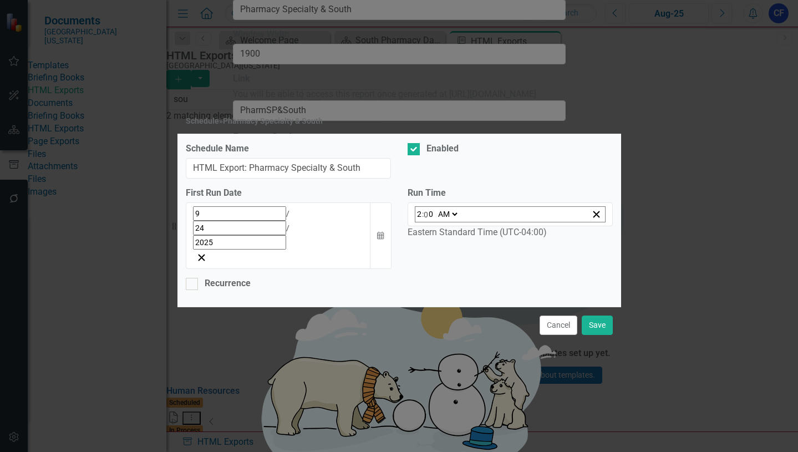
click at [457, 222] on select "AM PM" at bounding box center [447, 214] width 24 height 15
type input "02:05"
type input "5"
type input "02:53"
type input "53"
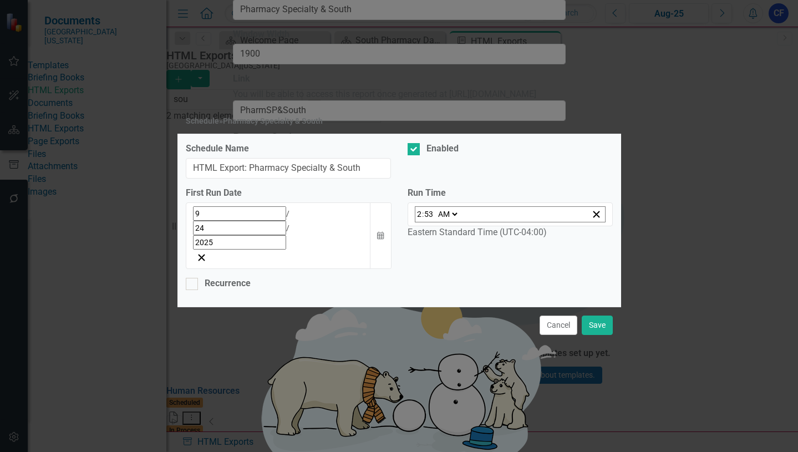
click at [455, 222] on select "AM PM" at bounding box center [447, 214] width 24 height 15
select select "pm"
click at [435, 222] on select "AM PM" at bounding box center [447, 214] width 24 height 15
type input "15:00"
type input "3"
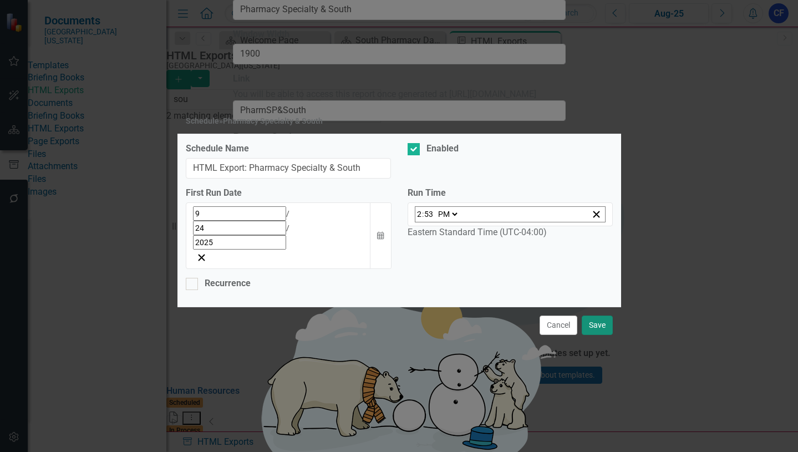
type input "0"
drag, startPoint x: 597, startPoint y: 308, endPoint x: 605, endPoint y: 304, distance: 8.4
click at [600, 315] on button "Save" at bounding box center [597, 324] width 31 height 19
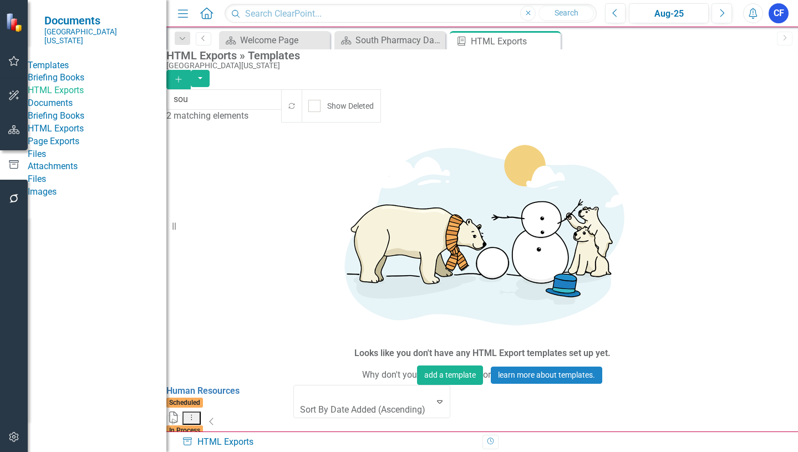
click at [93, 97] on link "HTML Exports" at bounding box center [97, 90] width 139 height 13
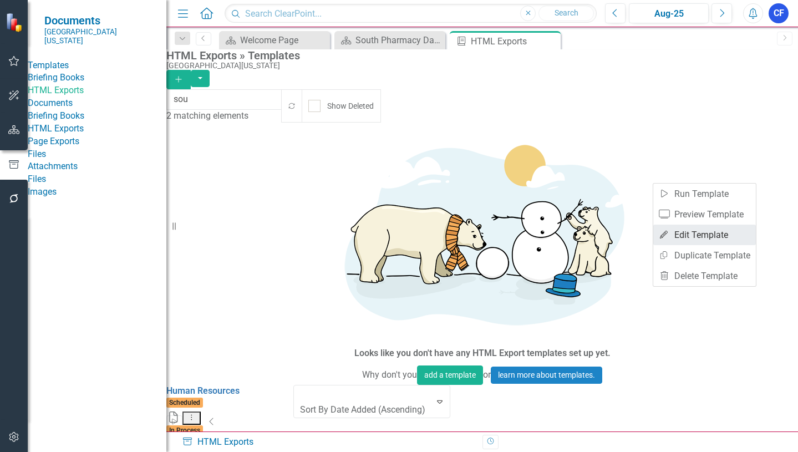
click at [710, 236] on link "Edit Edit Template" at bounding box center [704, 235] width 103 height 21
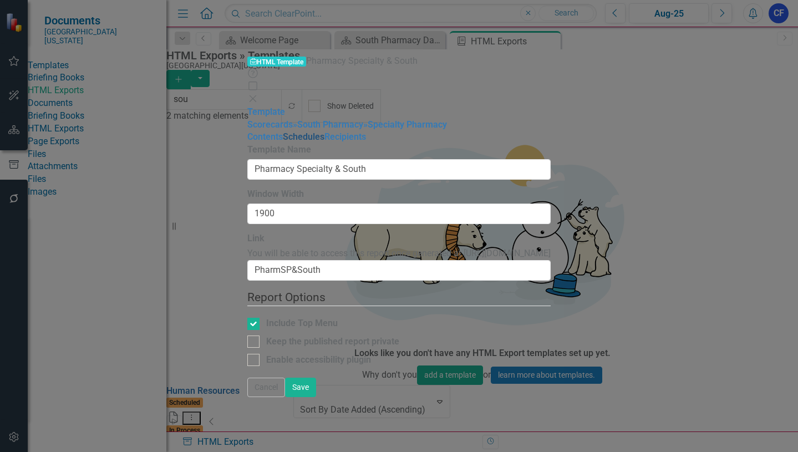
click at [283, 142] on link "Schedules" at bounding box center [304, 136] width 42 height 11
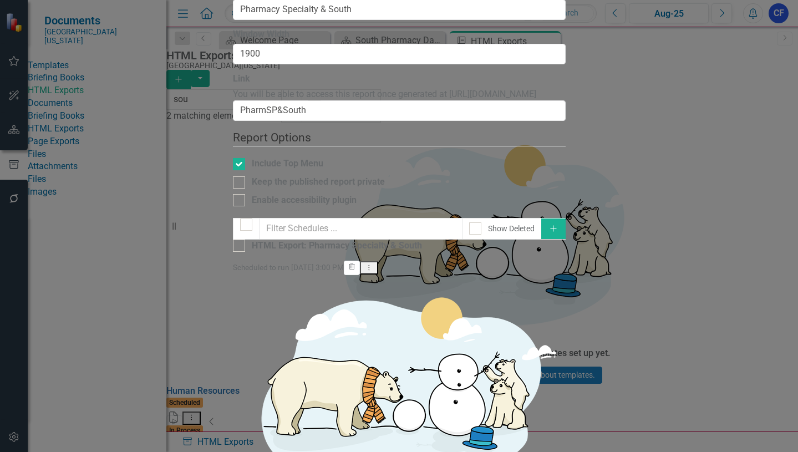
click at [374, 264] on icon "Dropdown Menu" at bounding box center [368, 267] width 9 height 7
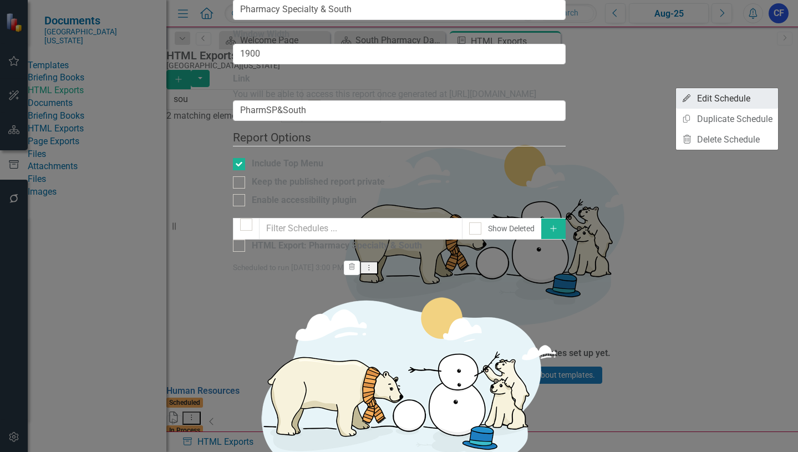
click at [738, 98] on link "Edit Edit Schedule" at bounding box center [727, 98] width 102 height 21
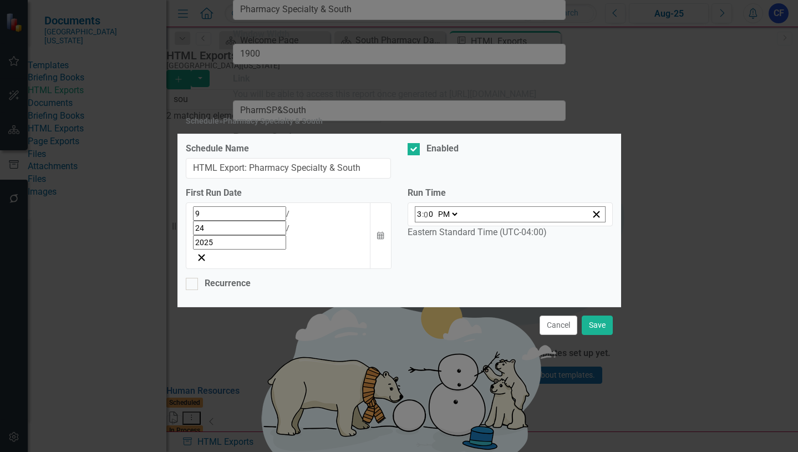
click at [454, 222] on select "AM PM" at bounding box center [447, 214] width 24 height 15
select select "am"
click at [435, 222] on select "AM PM" at bounding box center [447, 214] width 24 height 15
click at [418, 222] on input "3" at bounding box center [419, 214] width 6 height 15
type input "01:00"
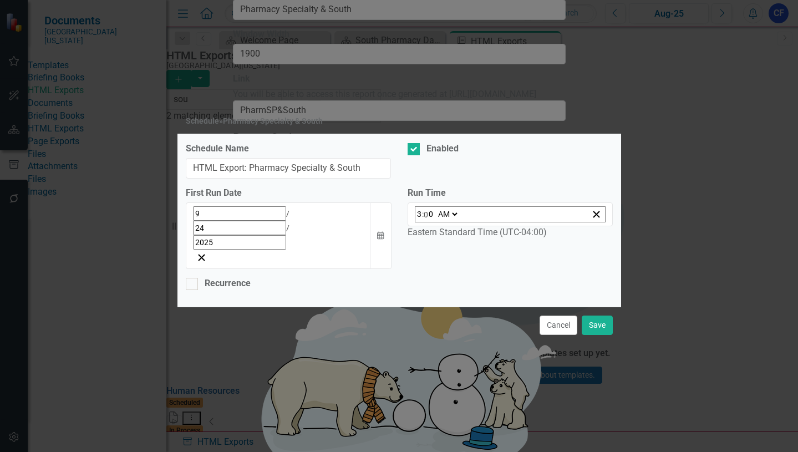
type input "1"
type input "11:00"
type input "11"
click at [599, 315] on button "Save" at bounding box center [597, 324] width 31 height 19
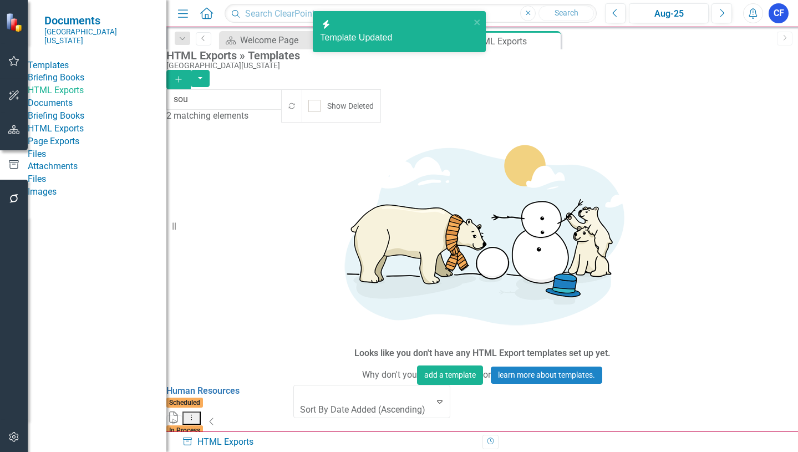
drag, startPoint x: 554, startPoint y: 40, endPoint x: 509, endPoint y: 8, distance: 55.4
click at [0, 0] on icon "Close" at bounding box center [0, 0] width 0 height 0
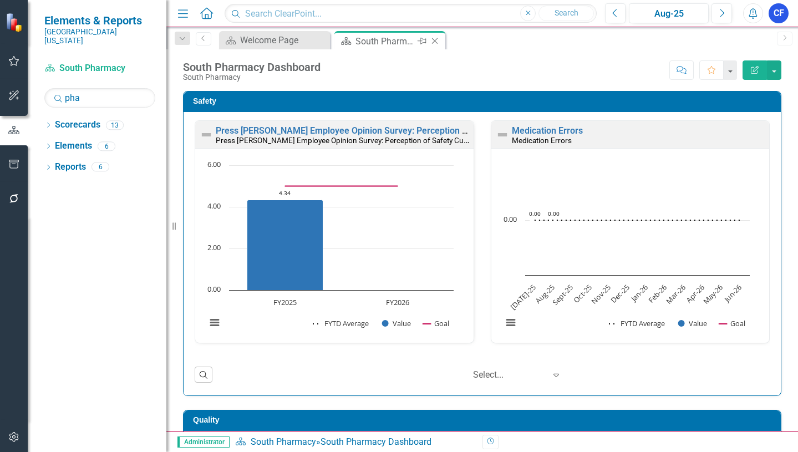
click at [436, 40] on icon "Close" at bounding box center [434, 41] width 11 height 9
